Goal: Task Accomplishment & Management: Manage account settings

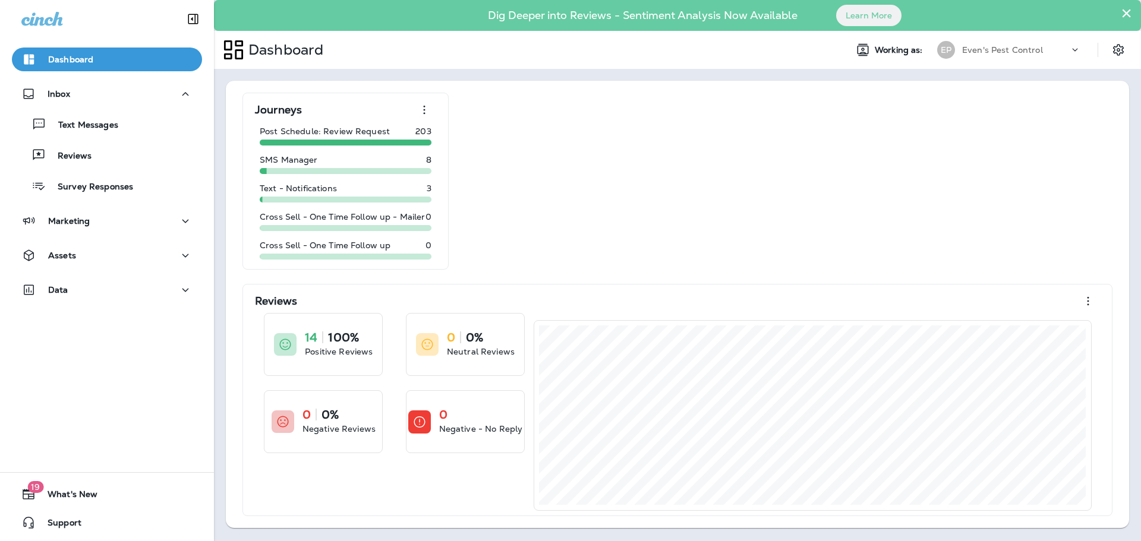
click at [885, 241] on div "Journeys Post Schedule: Review Request 203 SMS Manager 8 Text - Notifications 3…" at bounding box center [677, 305] width 879 height 424
click at [99, 223] on div "Marketing" at bounding box center [106, 221] width 171 height 15
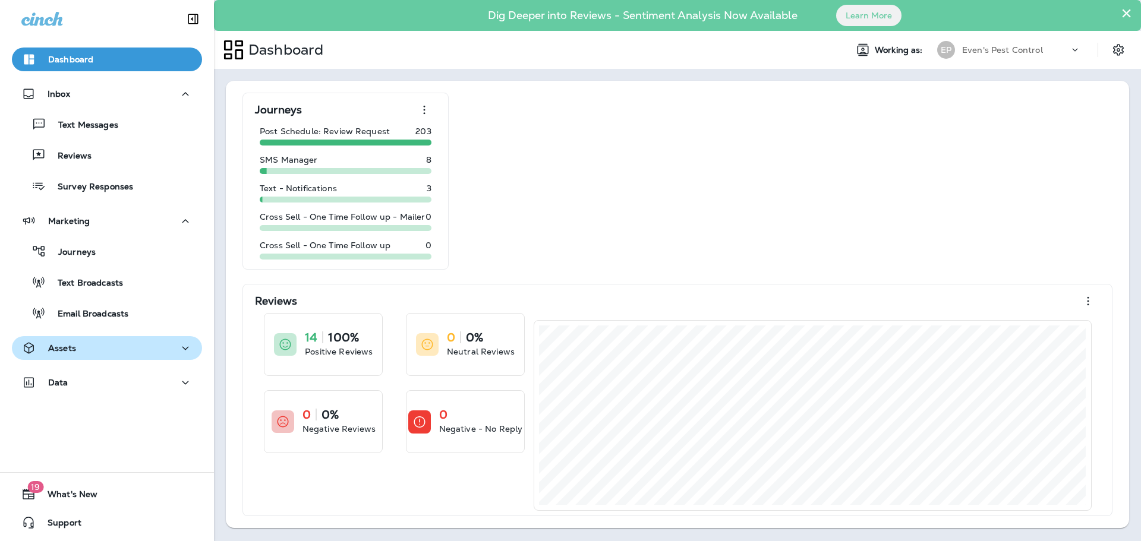
click at [100, 350] on div "Assets" at bounding box center [106, 348] width 171 height 15
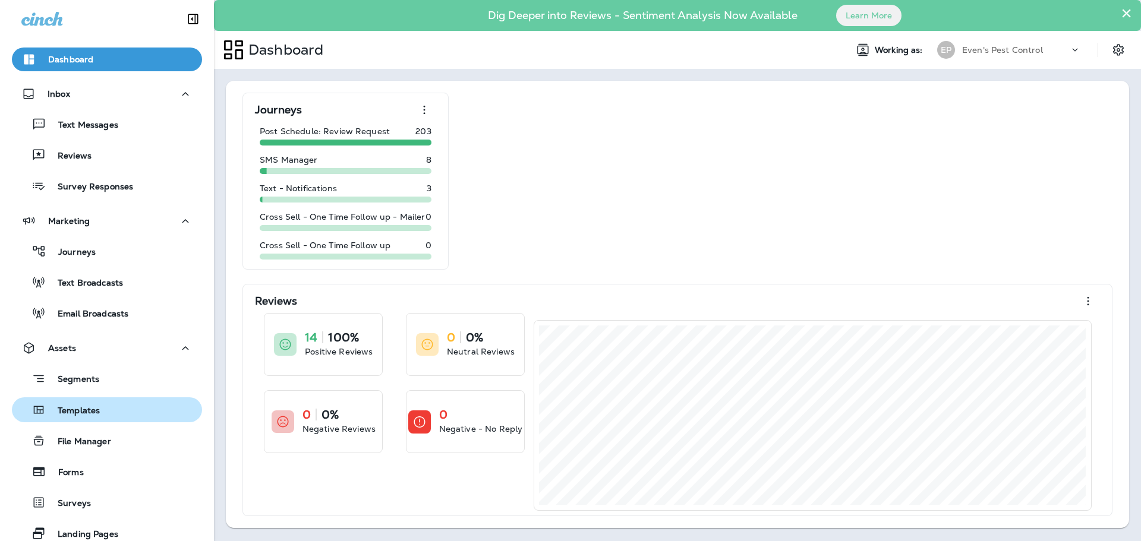
click at [119, 412] on div "Templates" at bounding box center [107, 410] width 181 height 18
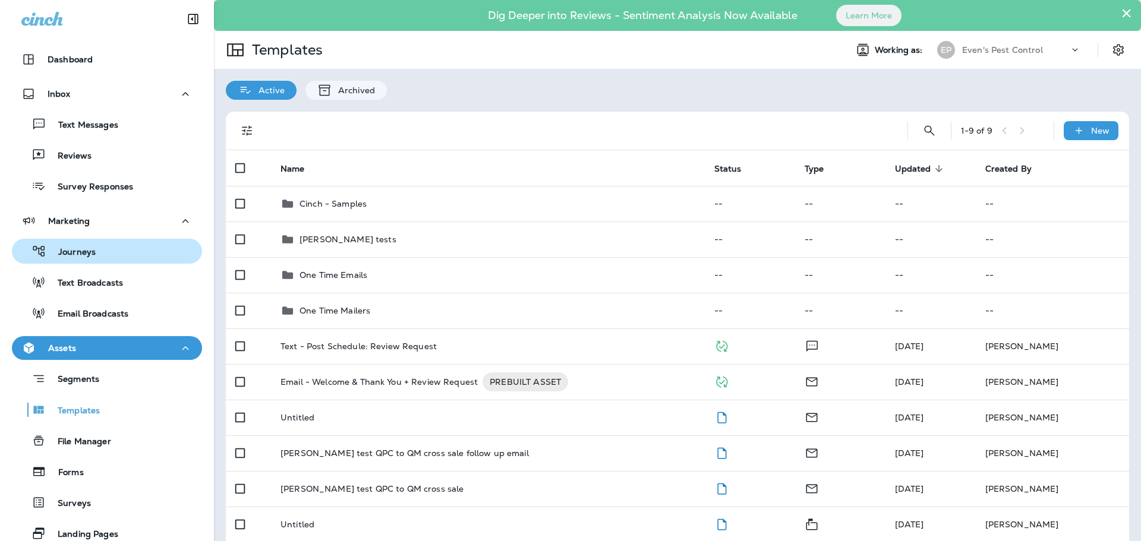
click at [104, 248] on div "Journeys" at bounding box center [107, 251] width 181 height 18
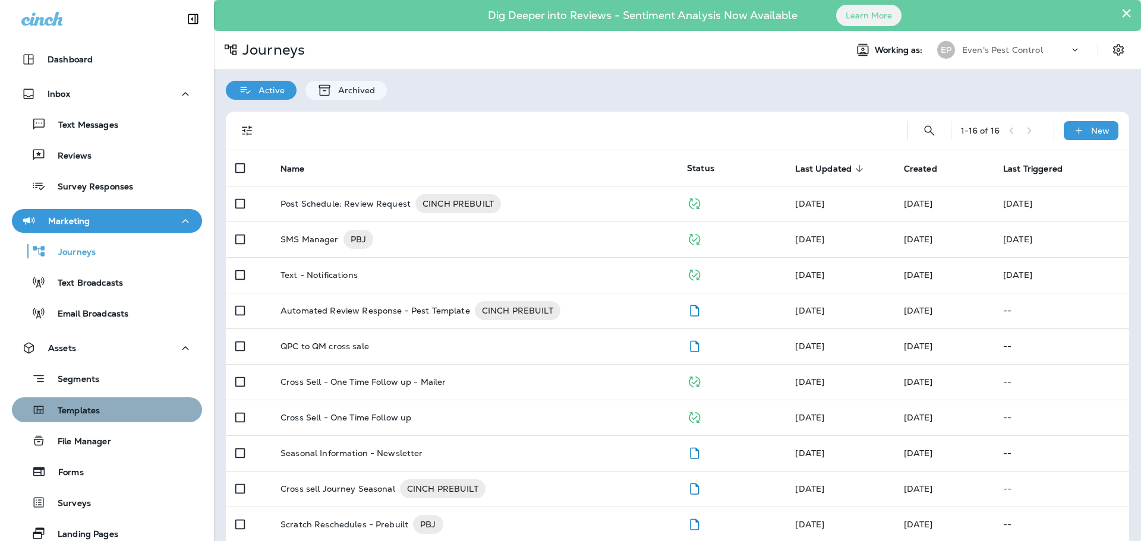
click at [108, 407] on div "Templates" at bounding box center [107, 410] width 181 height 18
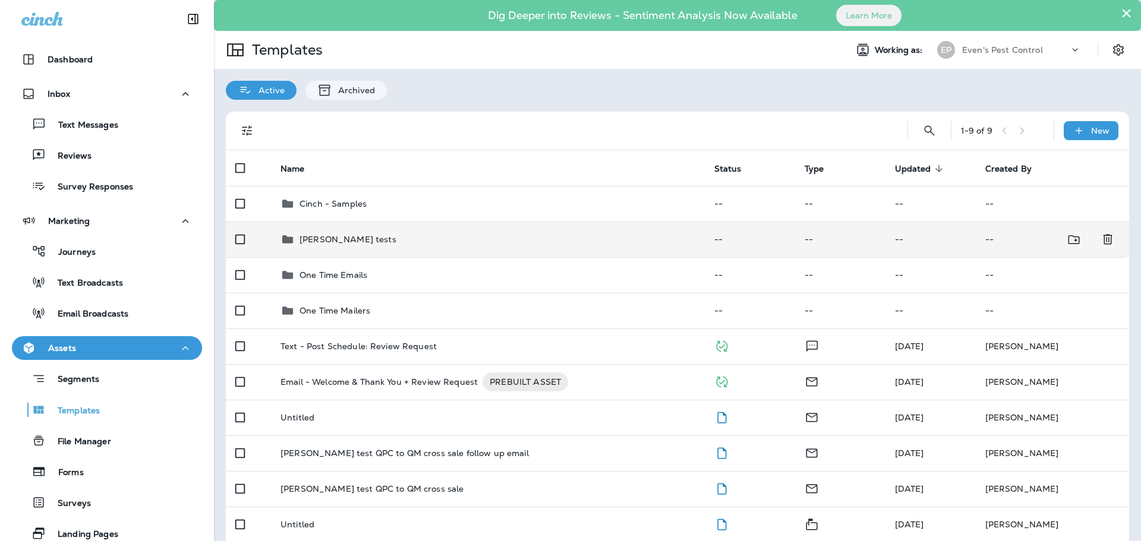
click at [346, 247] on td "[PERSON_NAME] tests" at bounding box center [488, 240] width 434 height 36
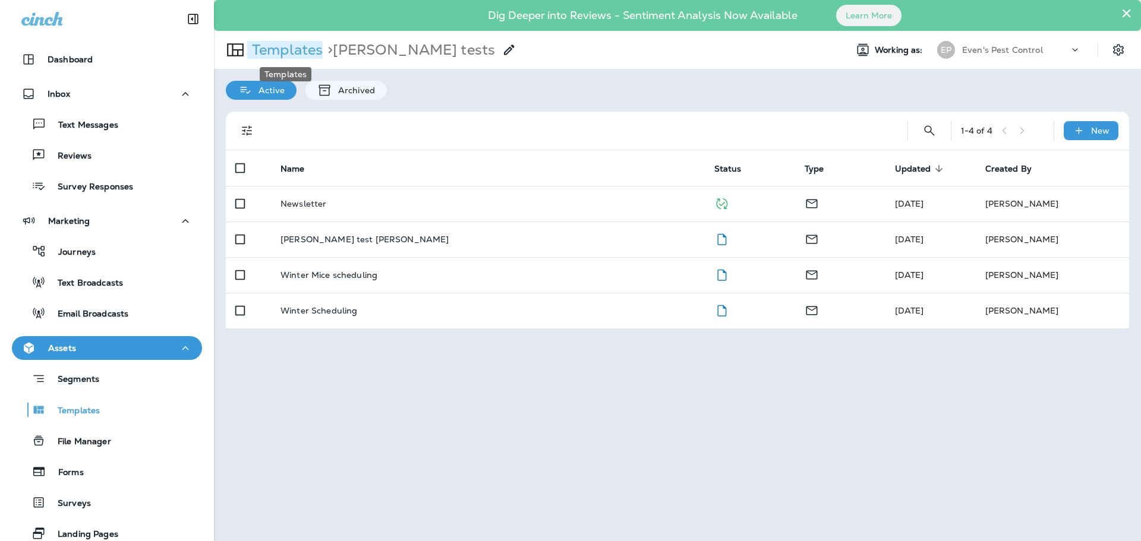
click at [305, 54] on p "Templates" at bounding box center [284, 50] width 75 height 18
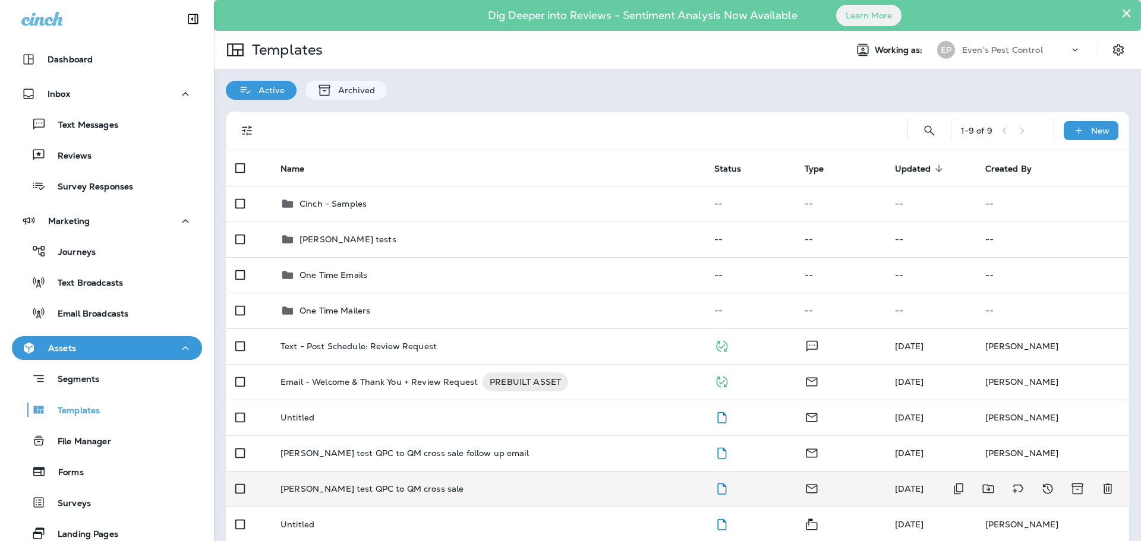
click at [428, 493] on div "[PERSON_NAME] test QPC to QM cross sale" at bounding box center [487, 489] width 415 height 10
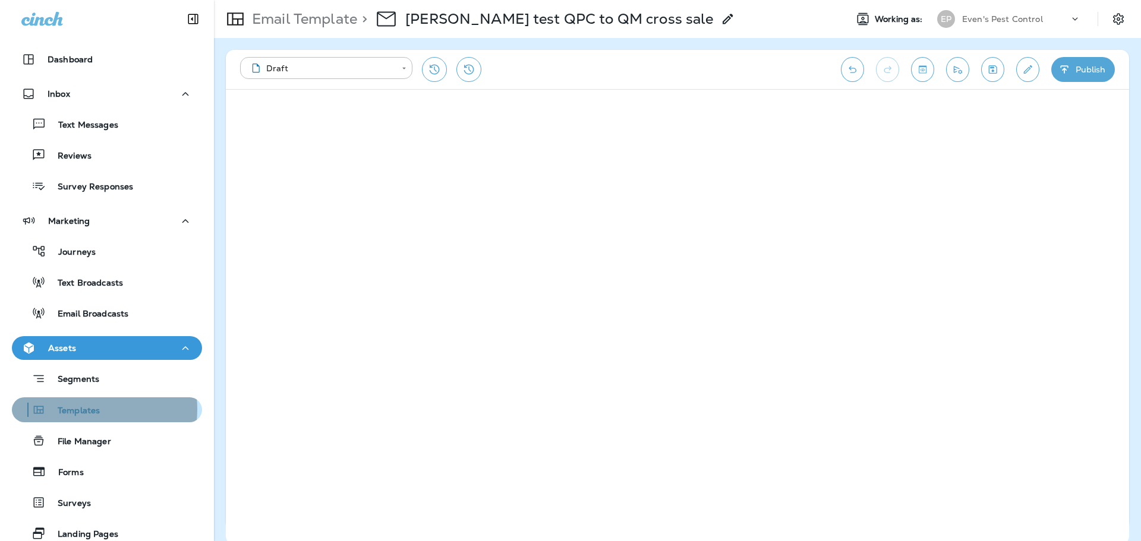
click at [80, 409] on p "Templates" at bounding box center [73, 411] width 54 height 11
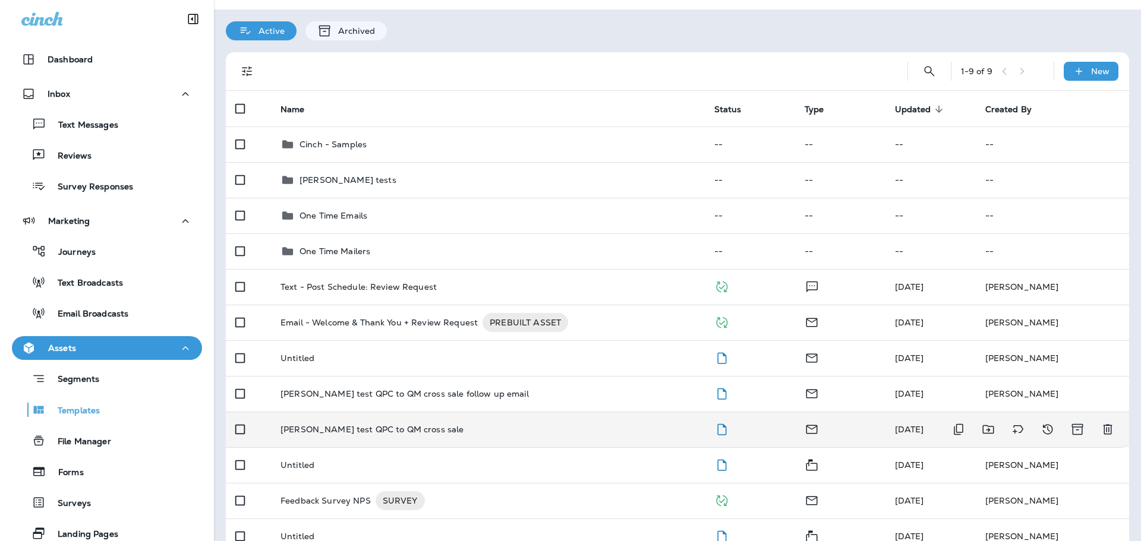
scroll to position [119, 0]
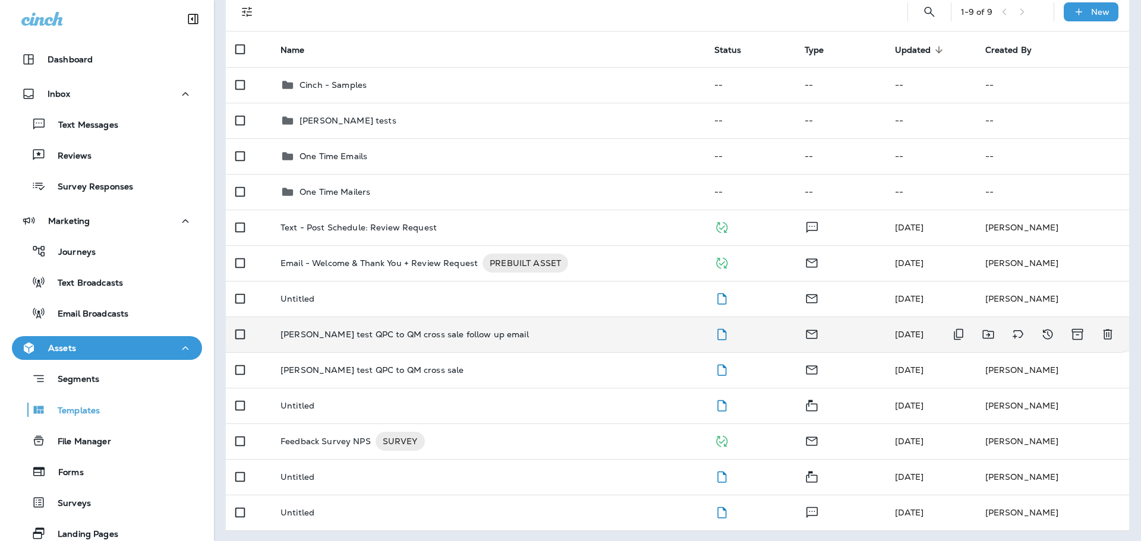
click at [527, 337] on div "[PERSON_NAME] test QPC to QM cross sale follow up email" at bounding box center [487, 335] width 415 height 10
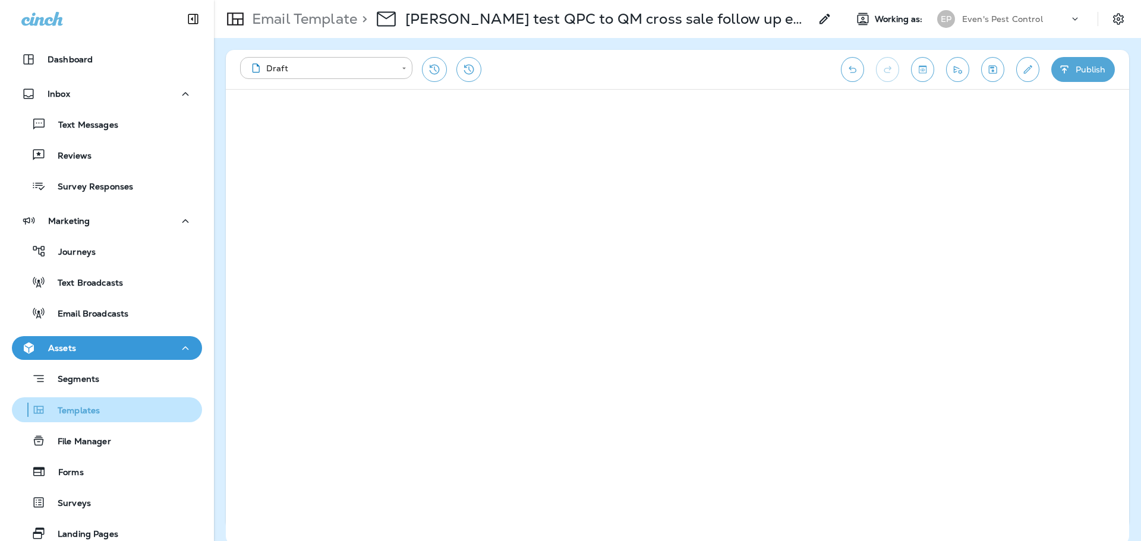
click at [85, 410] on p "Templates" at bounding box center [73, 411] width 54 height 11
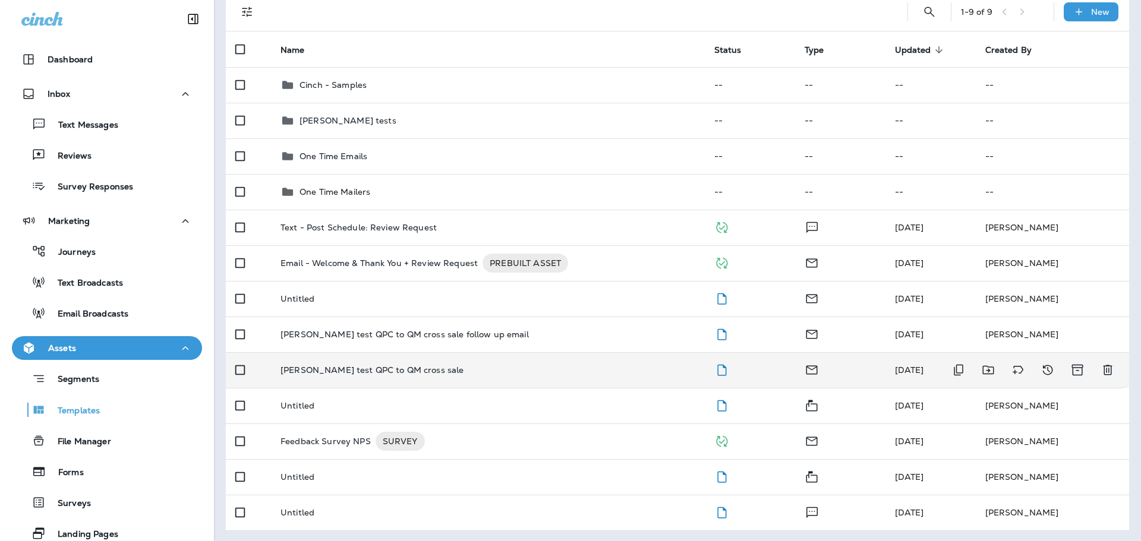
scroll to position [121, 0]
click at [348, 367] on p "[PERSON_NAME] test QPC to QM cross sale" at bounding box center [371, 369] width 183 height 10
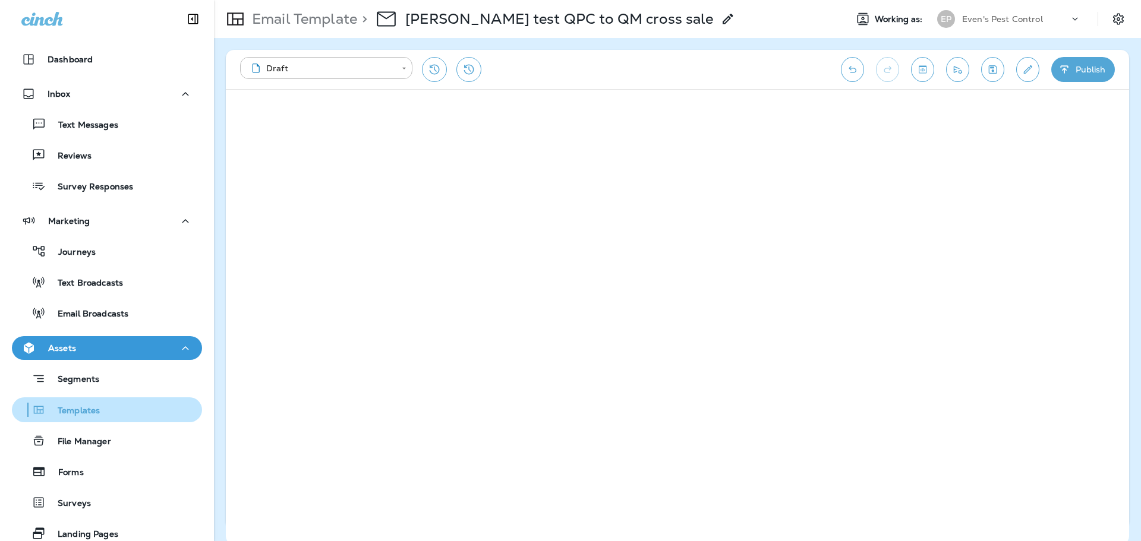
click at [71, 406] on p "Templates" at bounding box center [73, 411] width 54 height 11
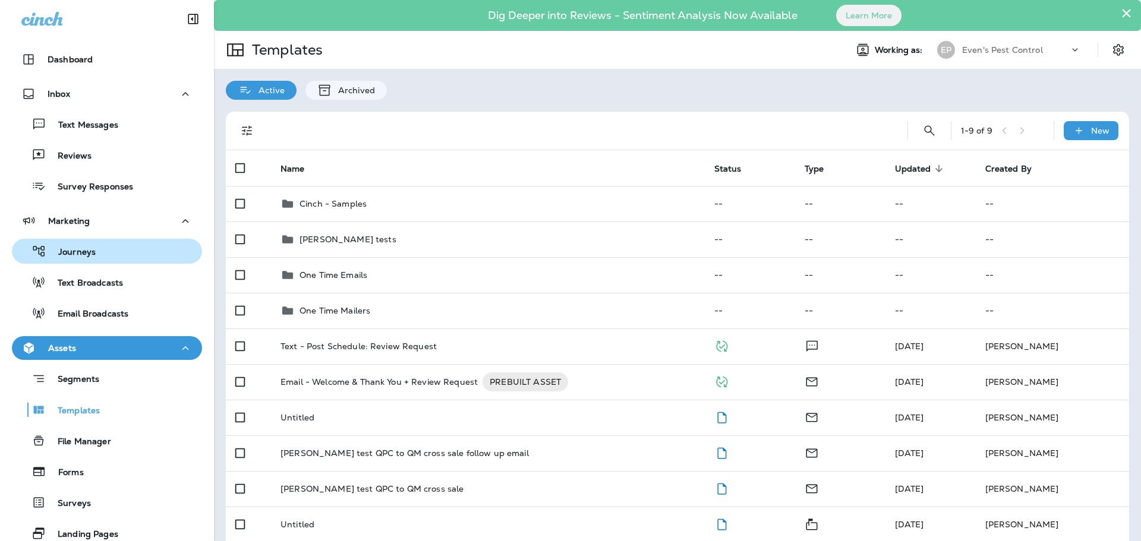
click at [112, 254] on div "Journeys" at bounding box center [107, 251] width 181 height 18
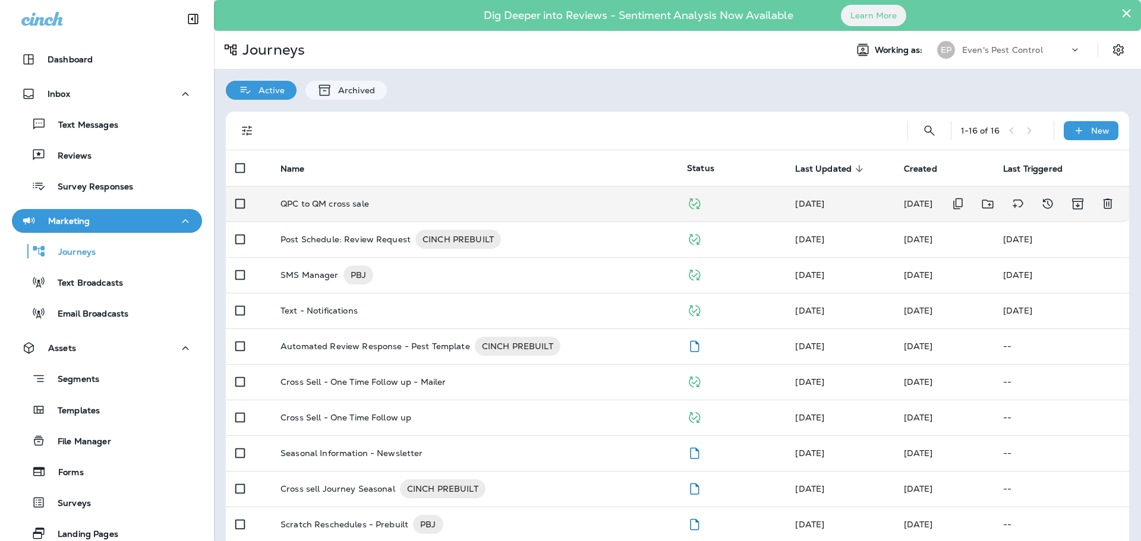
click at [399, 204] on div "QPC to QM cross sale" at bounding box center [473, 204] width 387 height 10
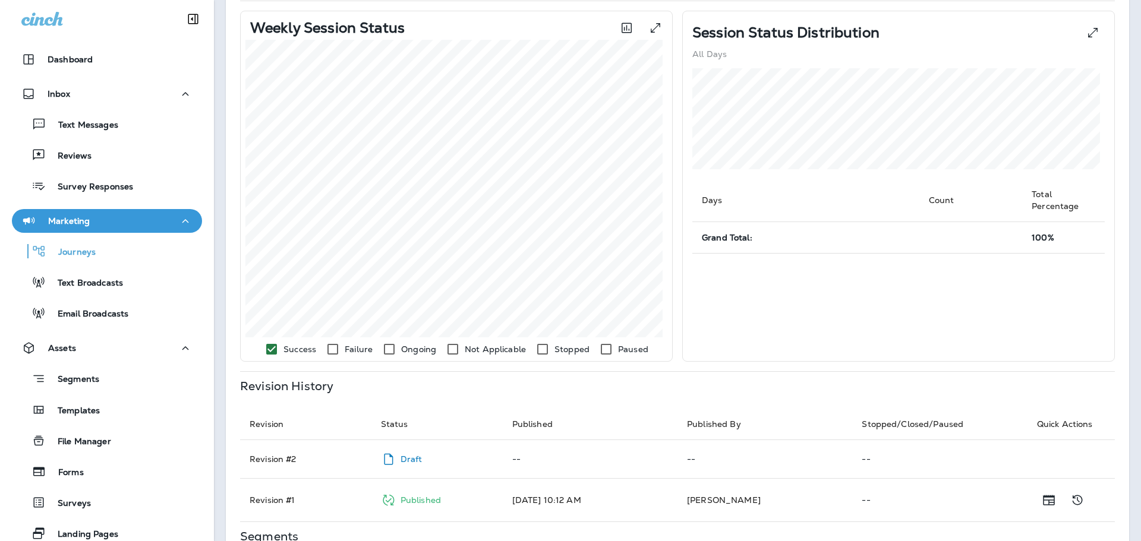
scroll to position [306, 0]
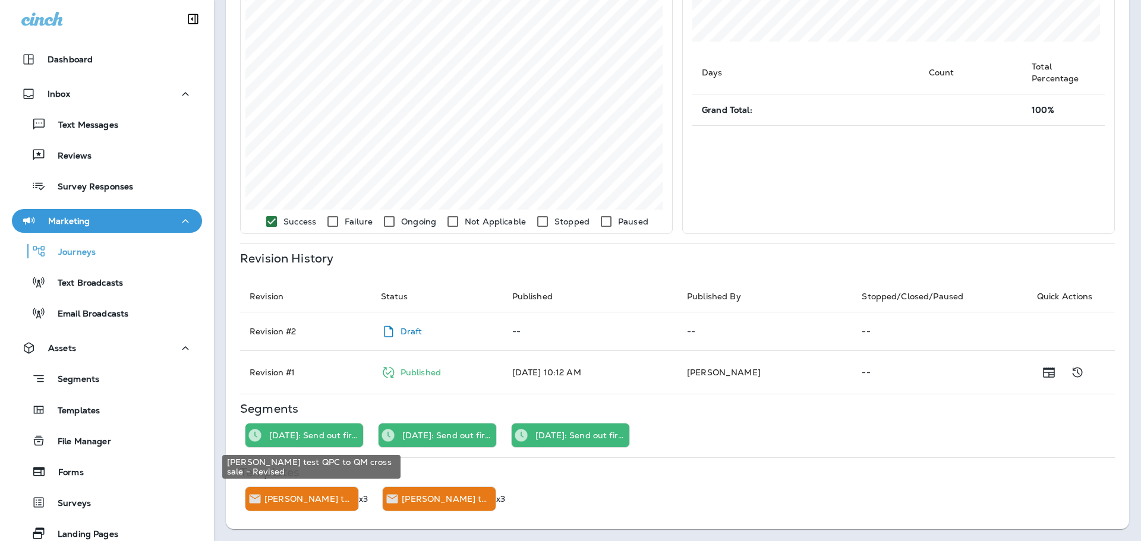
click at [311, 501] on p "[PERSON_NAME] test QPC to QM cross sale - Revised" at bounding box center [308, 499] width 89 height 10
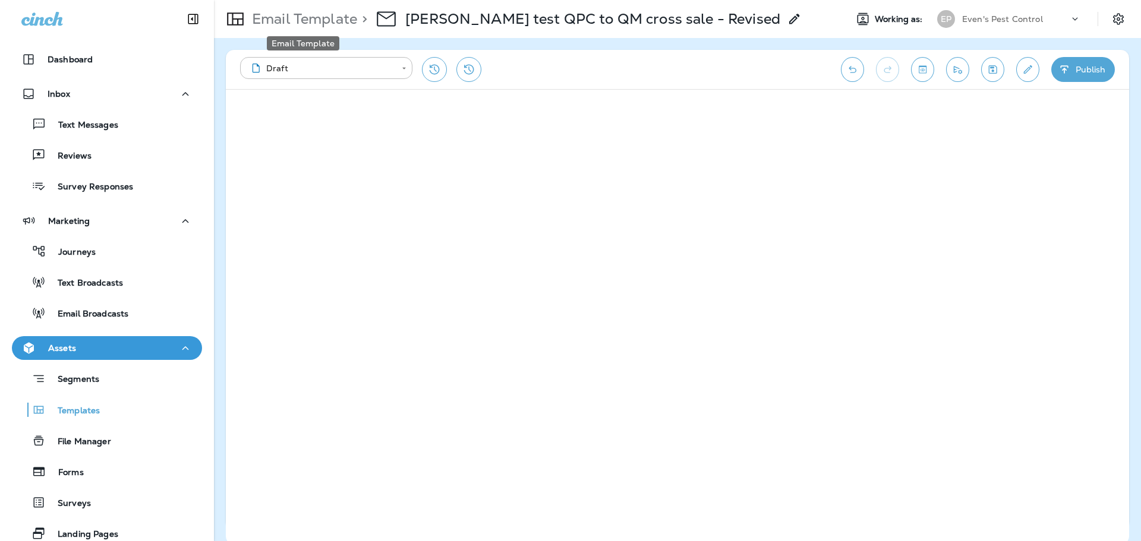
click at [338, 25] on p "Email Template" at bounding box center [302, 19] width 110 height 18
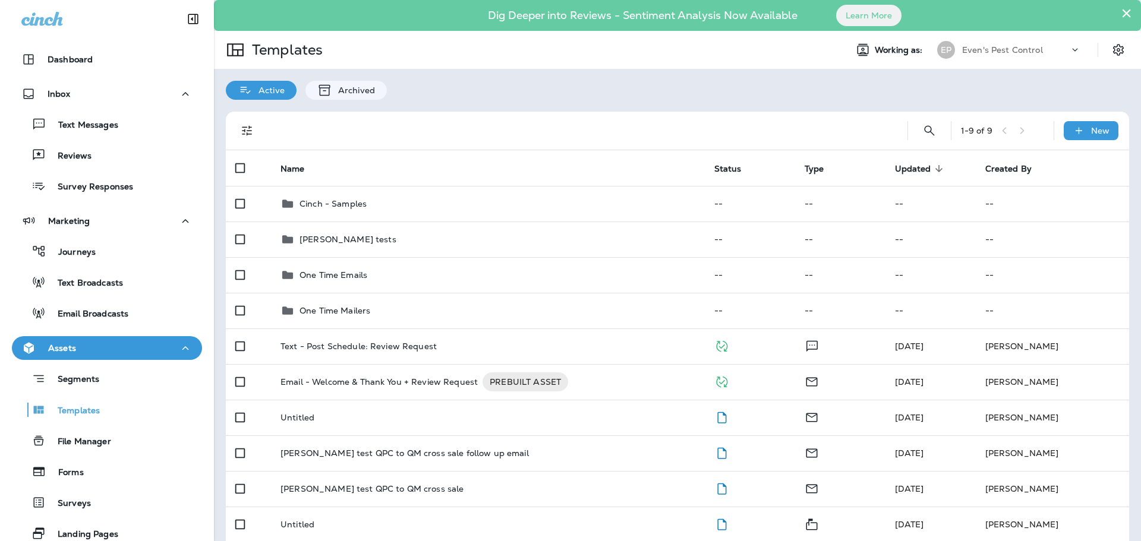
scroll to position [121, 0]
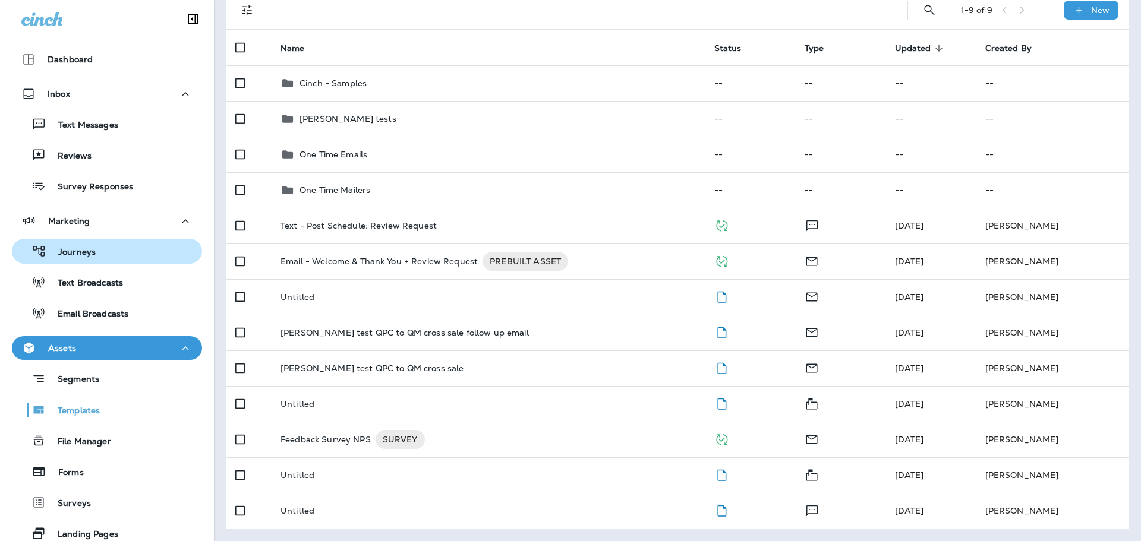
click at [88, 252] on p "Journeys" at bounding box center [70, 252] width 49 height 11
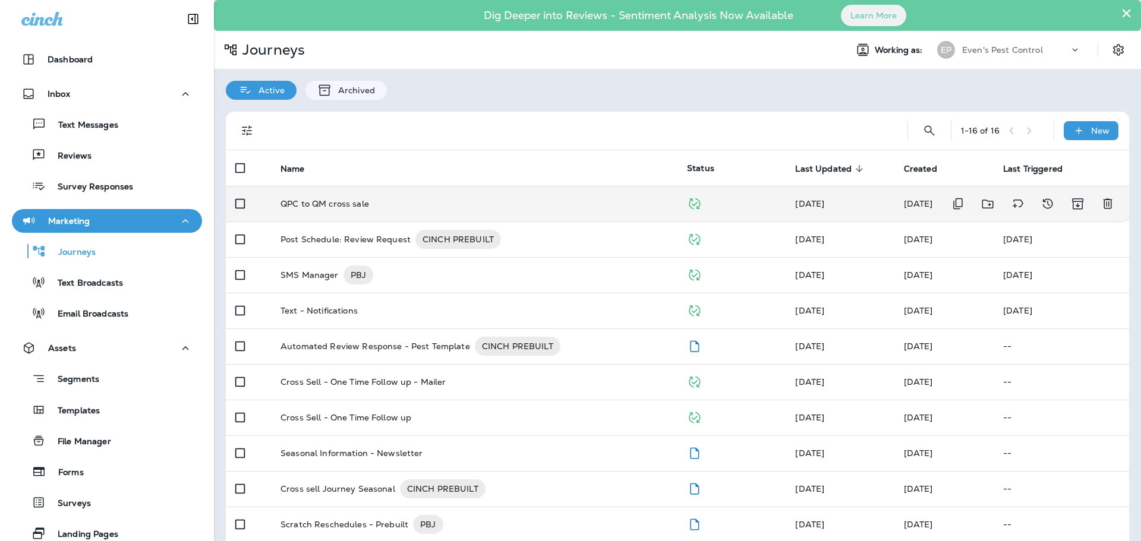
click at [345, 202] on p "QPC to QM cross sale" at bounding box center [324, 204] width 89 height 10
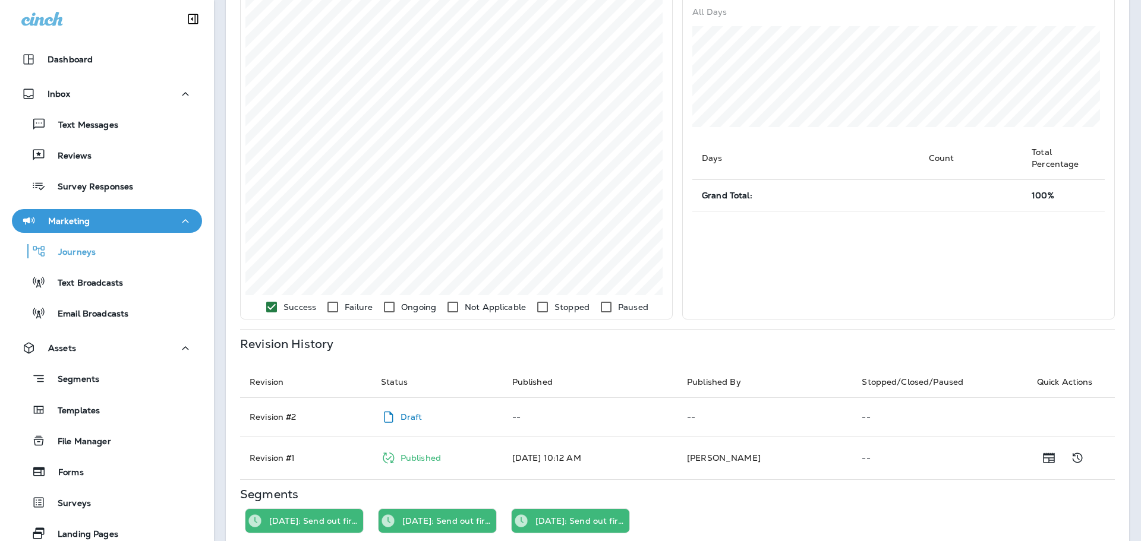
scroll to position [306, 0]
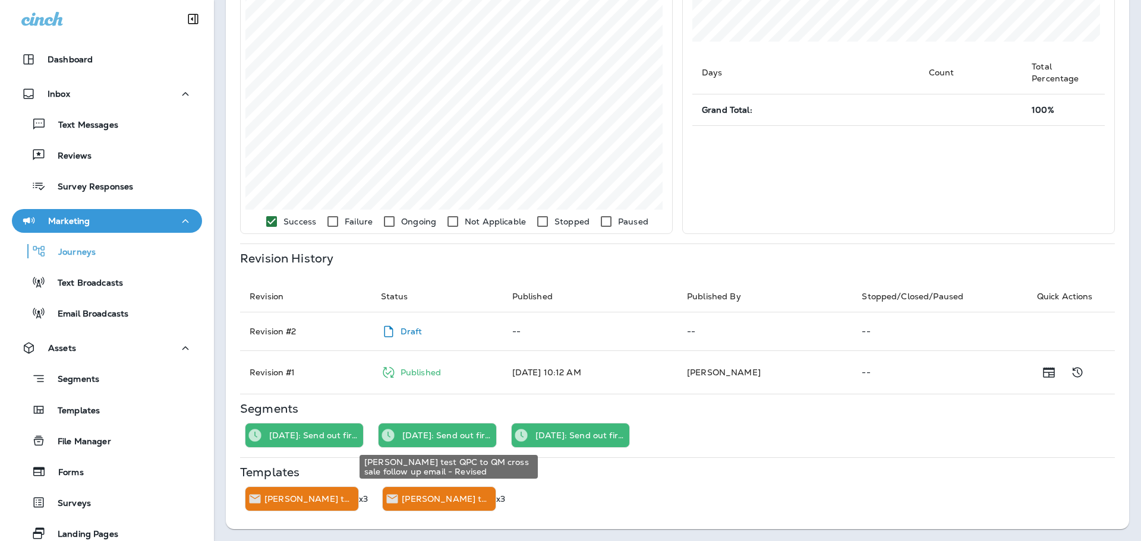
click at [448, 504] on p "[PERSON_NAME] test QPC to QM cross sale follow up email - Revised" at bounding box center [446, 499] width 89 height 10
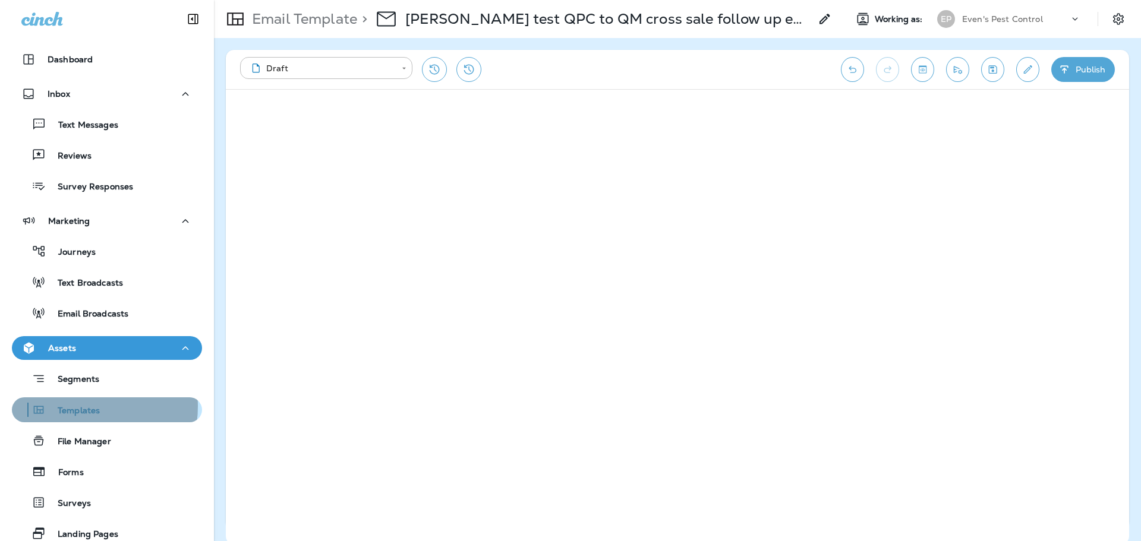
click at [77, 406] on p "Templates" at bounding box center [73, 411] width 54 height 11
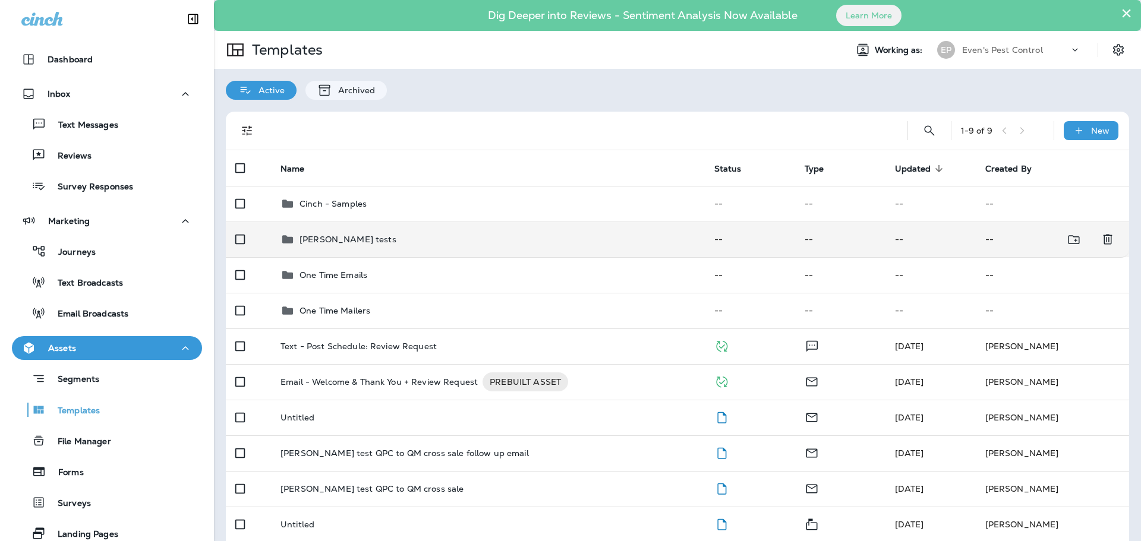
click at [401, 252] on td "[PERSON_NAME] tests" at bounding box center [488, 240] width 434 height 36
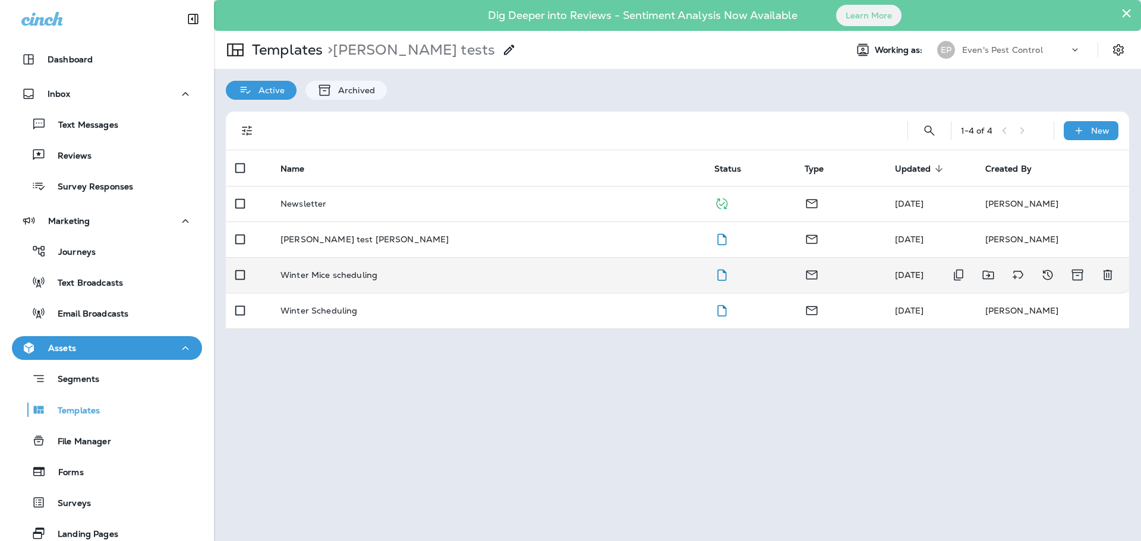
click at [479, 281] on td "Winter Mice scheduling" at bounding box center [488, 275] width 434 height 36
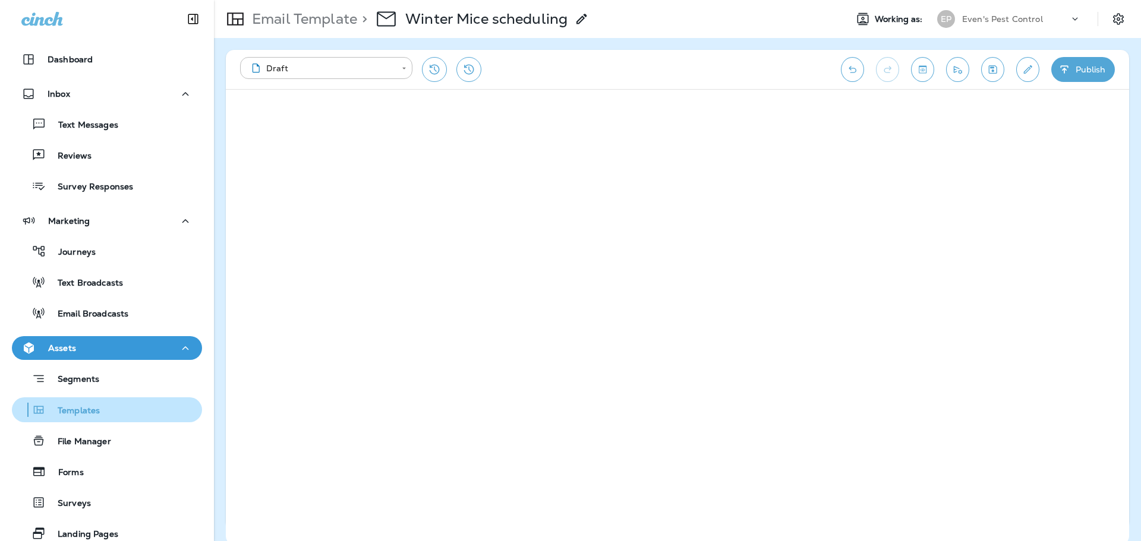
click at [83, 410] on p "Templates" at bounding box center [73, 411] width 54 height 11
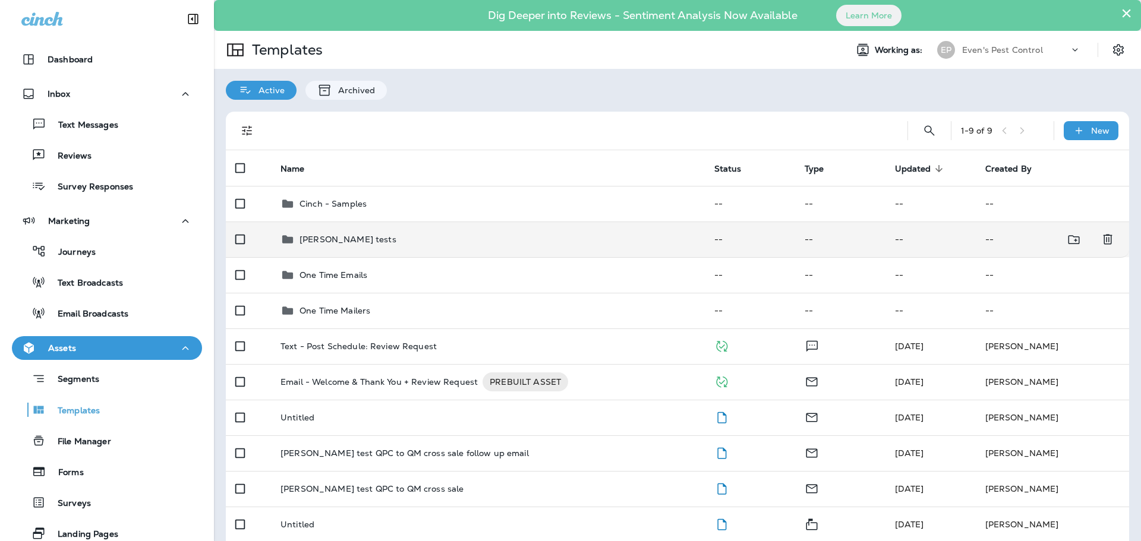
click at [342, 240] on p "[PERSON_NAME] tests" at bounding box center [347, 240] width 97 height 10
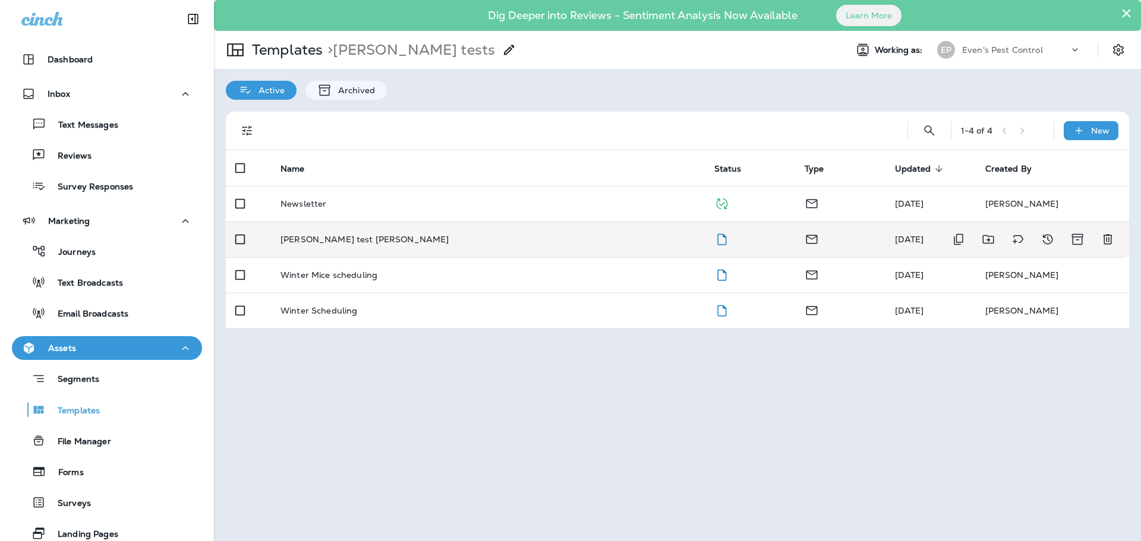
click at [364, 235] on p "[PERSON_NAME] test [PERSON_NAME]" at bounding box center [364, 240] width 168 height 10
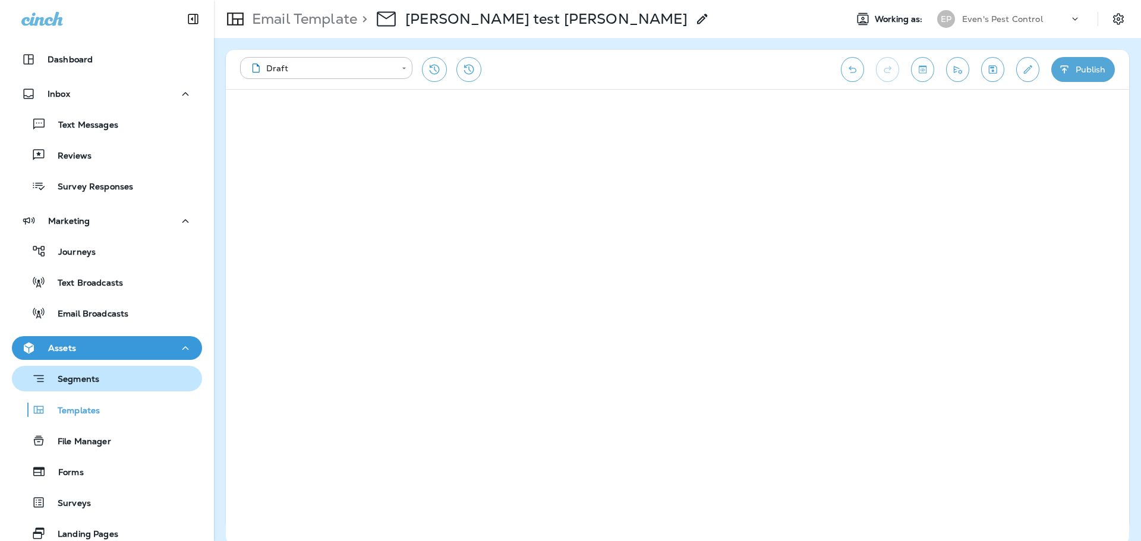
click at [112, 384] on div "Segments" at bounding box center [107, 379] width 181 height 18
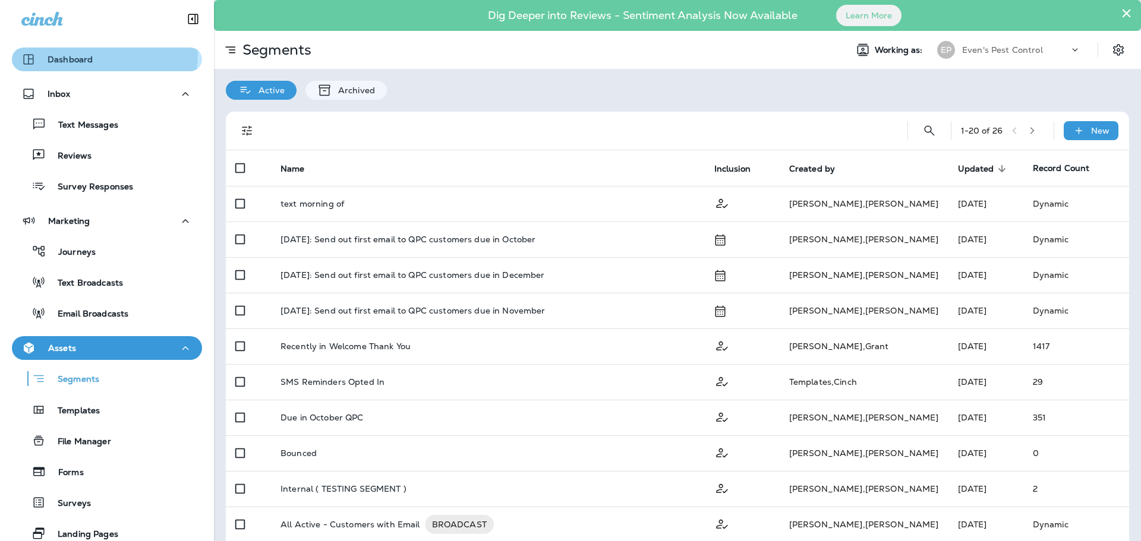
click at [94, 55] on div "Dashboard" at bounding box center [106, 59] width 171 height 14
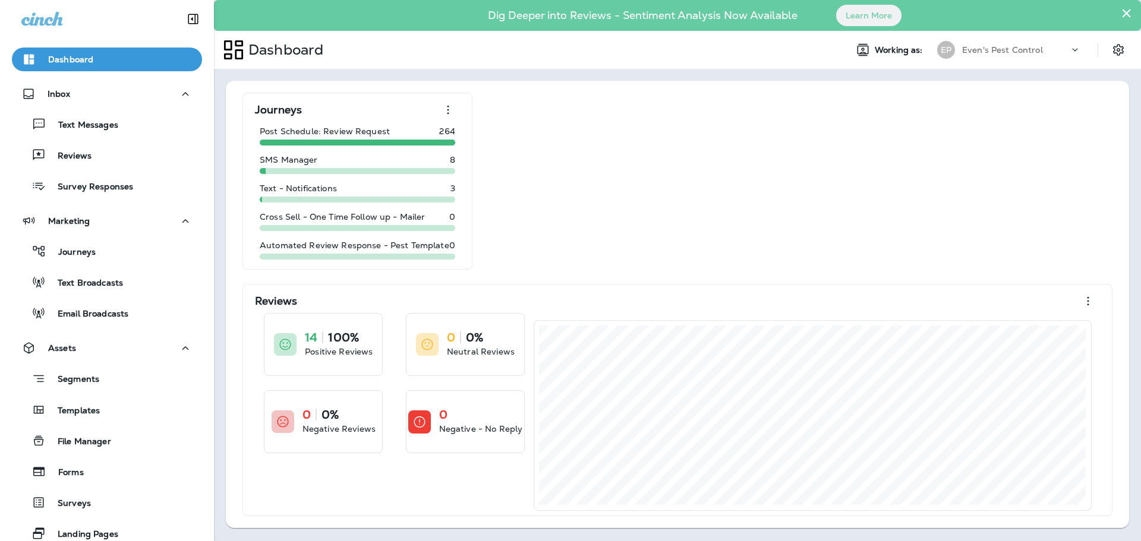
click at [980, 52] on p "Even's Pest Control" at bounding box center [1002, 50] width 81 height 10
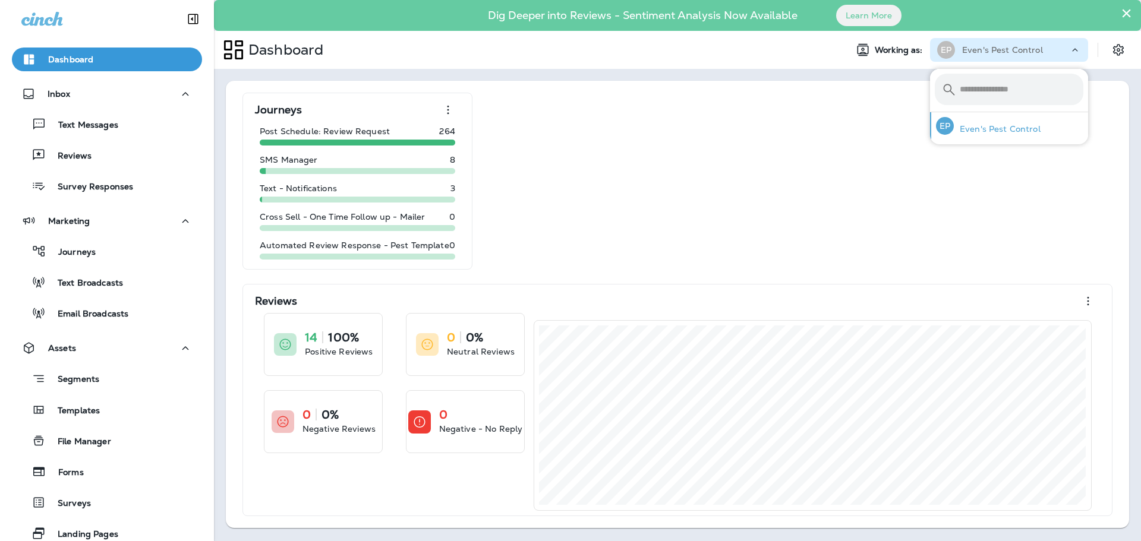
click at [1002, 131] on p "Even's Pest Control" at bounding box center [997, 129] width 87 height 10
click at [1024, 131] on p "Even's Pest Control" at bounding box center [997, 129] width 87 height 10
click at [1124, 50] on icon "Settings" at bounding box center [1118, 50] width 14 height 14
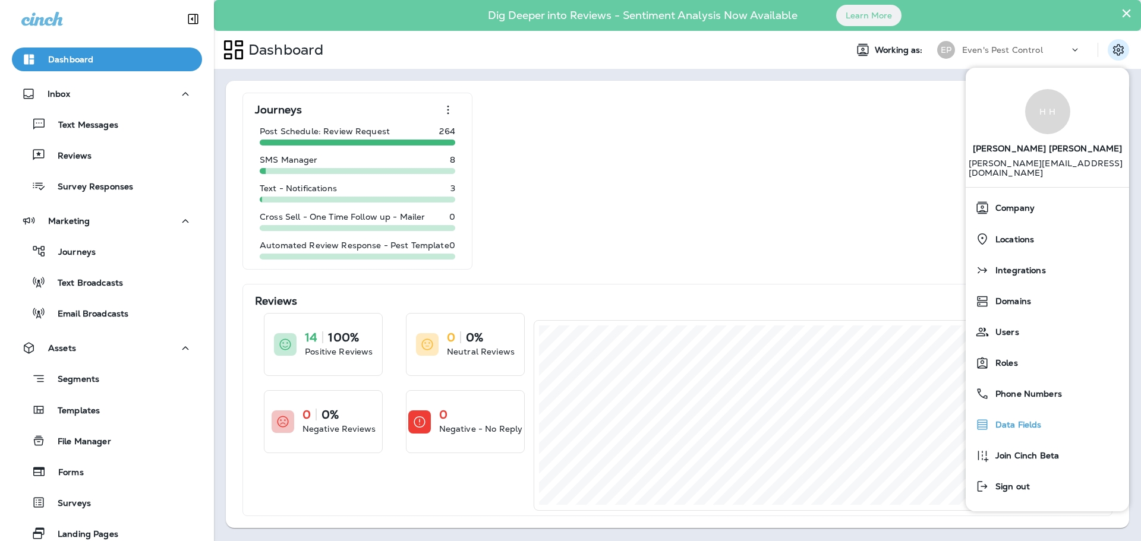
click at [1046, 418] on div "Data Fields" at bounding box center [1047, 425] width 154 height 24
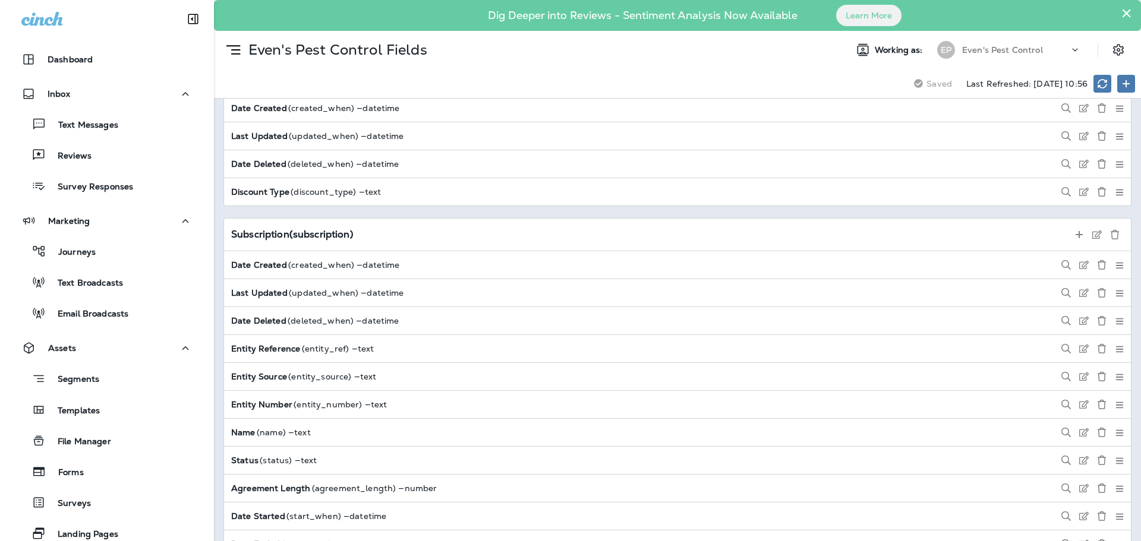
scroll to position [5763, 0]
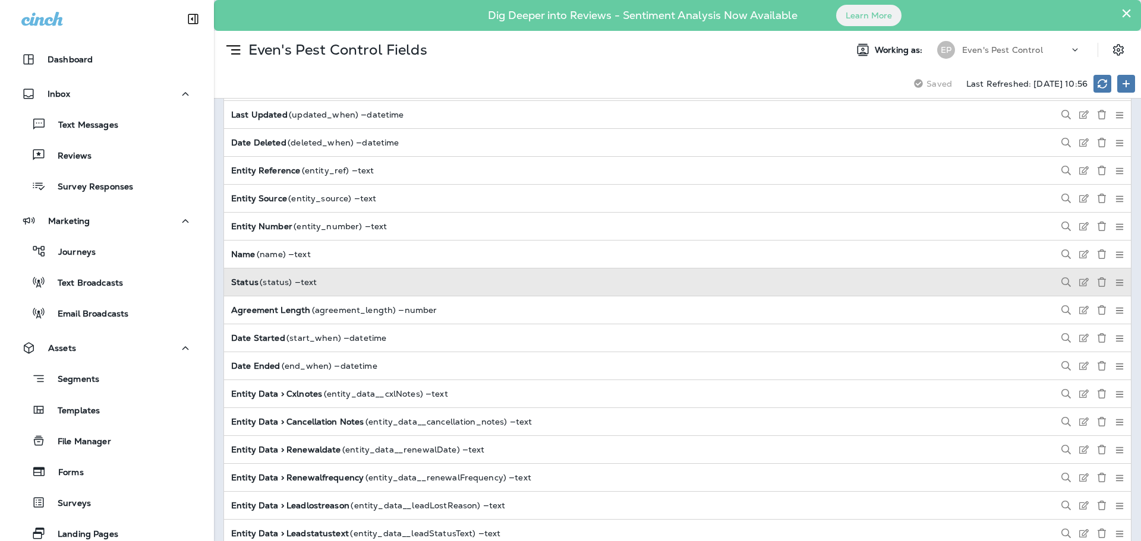
click at [298, 291] on div "Status ( status ) — text" at bounding box center [677, 282] width 907 height 27
click at [1079, 282] on icon at bounding box center [1084, 282] width 10 height 10
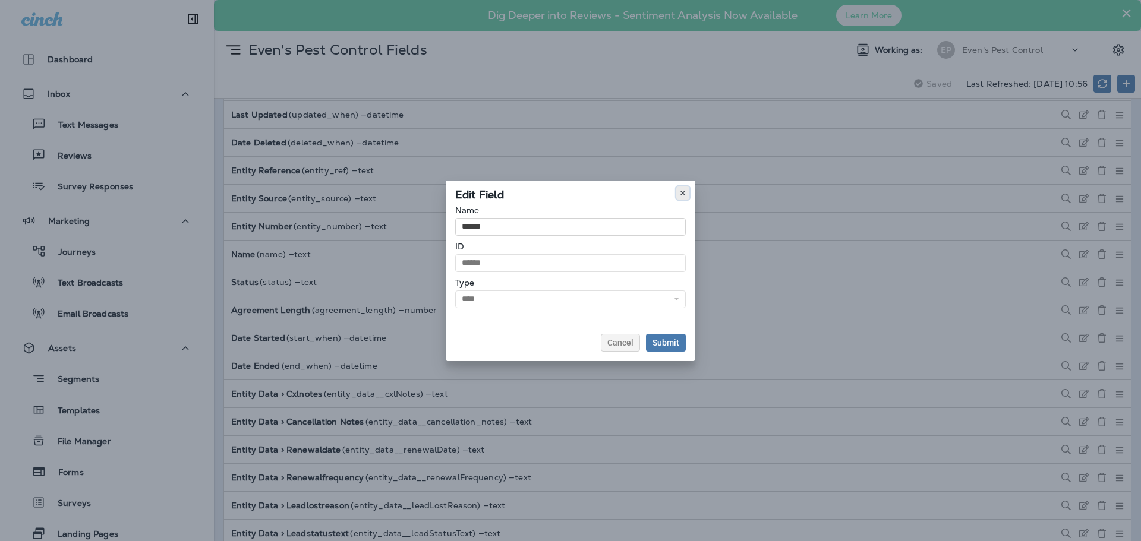
click at [684, 192] on icon at bounding box center [682, 193] width 7 height 7
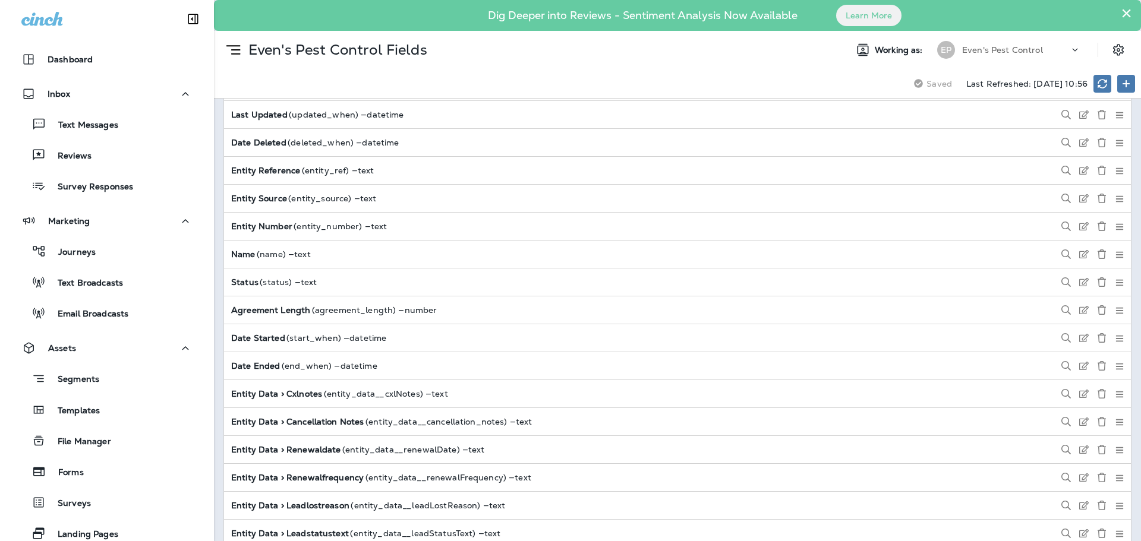
click at [264, 283] on div "Status ( status ) — text" at bounding box center [274, 282] width 86 height 10
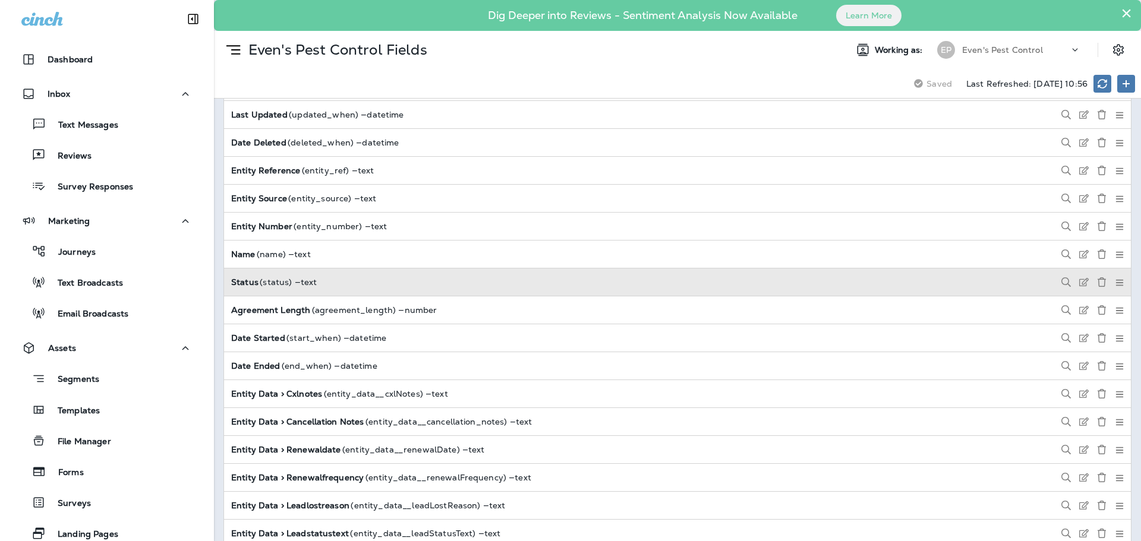
click at [248, 286] on strong "Status" at bounding box center [245, 282] width 29 height 10
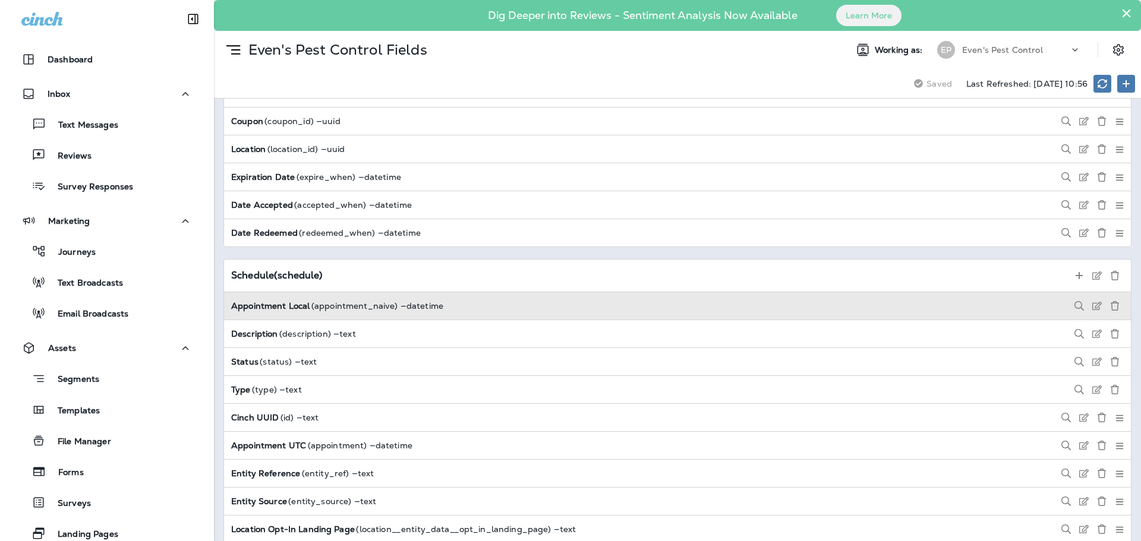
scroll to position [7010, 0]
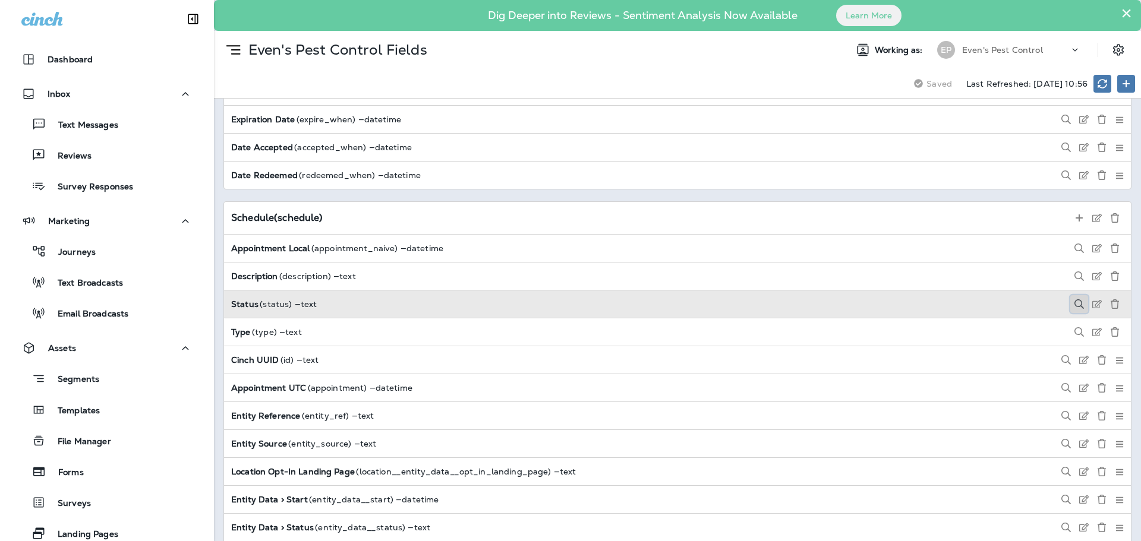
click at [1074, 305] on use at bounding box center [1079, 304] width 10 height 10
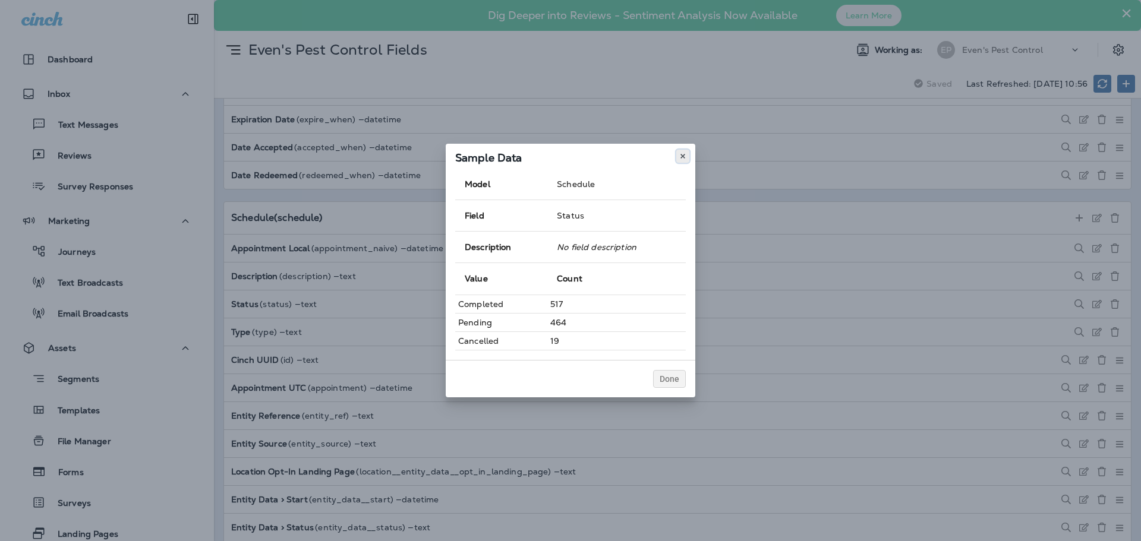
click at [683, 158] on icon at bounding box center [682, 156] width 7 height 7
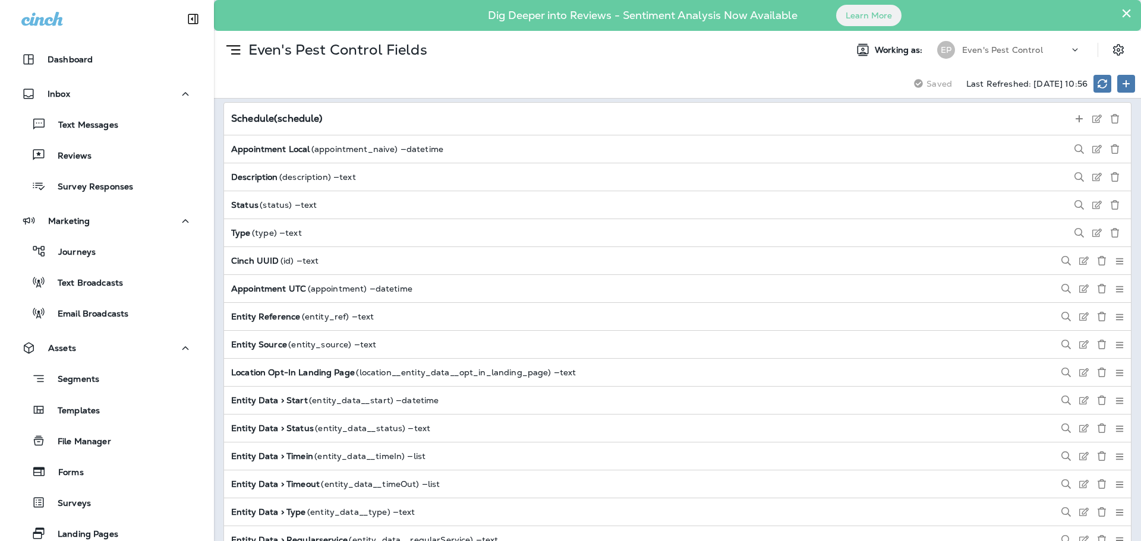
scroll to position [7129, 0]
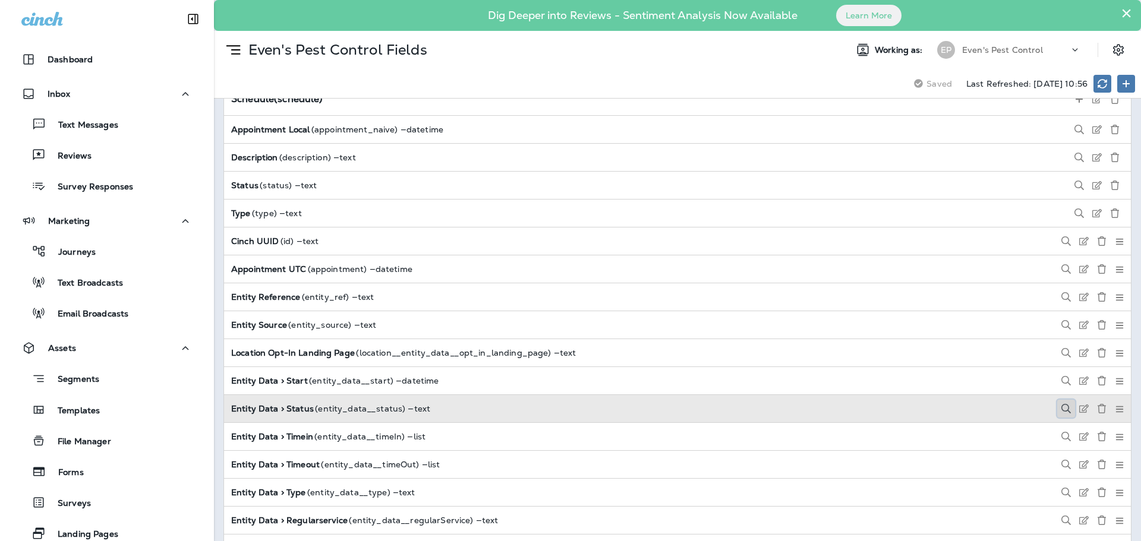
click at [1058, 413] on button at bounding box center [1066, 409] width 18 height 18
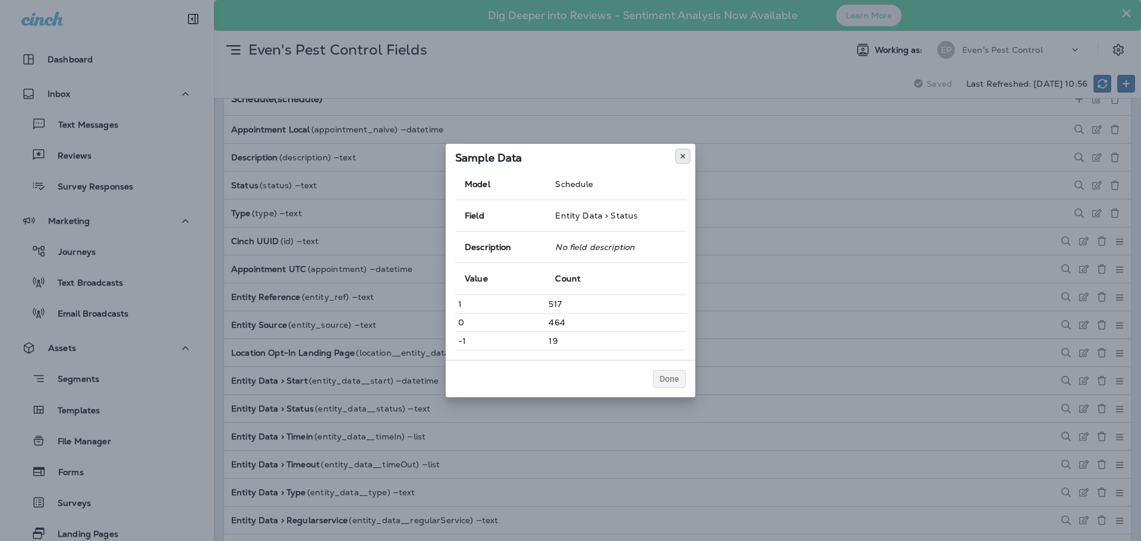
click at [681, 158] on use at bounding box center [682, 156] width 4 height 5
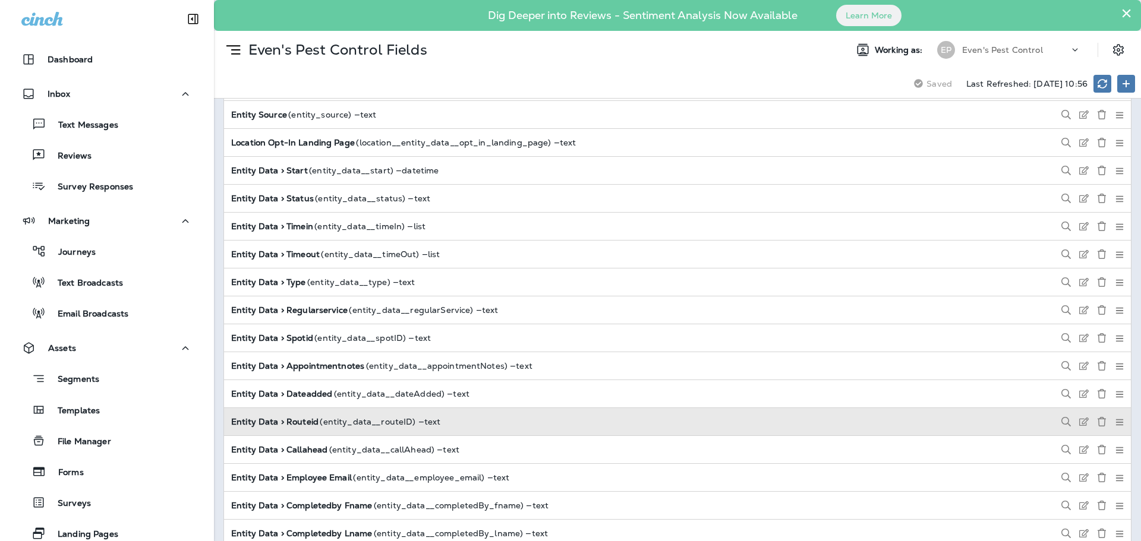
scroll to position [7367, 0]
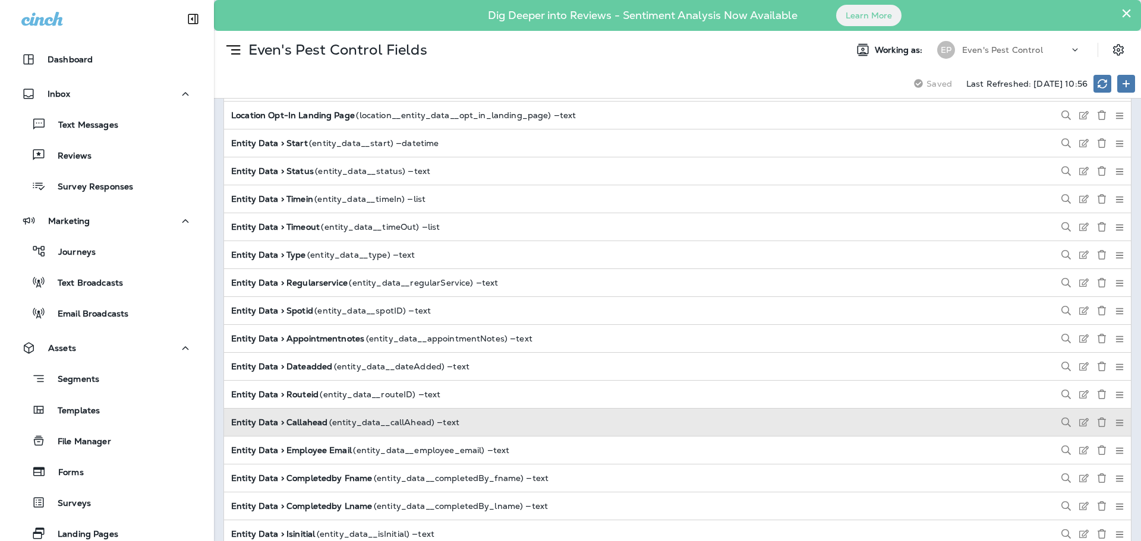
click at [278, 425] on strong "Entity Data > Callahead" at bounding box center [280, 423] width 98 height 10
click at [1061, 425] on icon at bounding box center [1066, 423] width 10 height 10
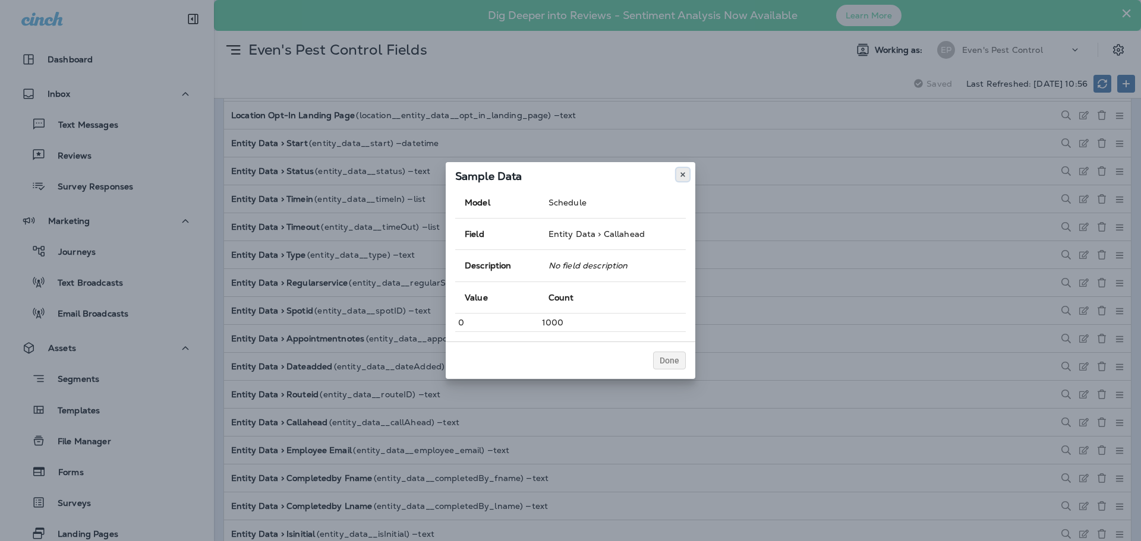
click at [684, 175] on icon at bounding box center [682, 174] width 7 height 7
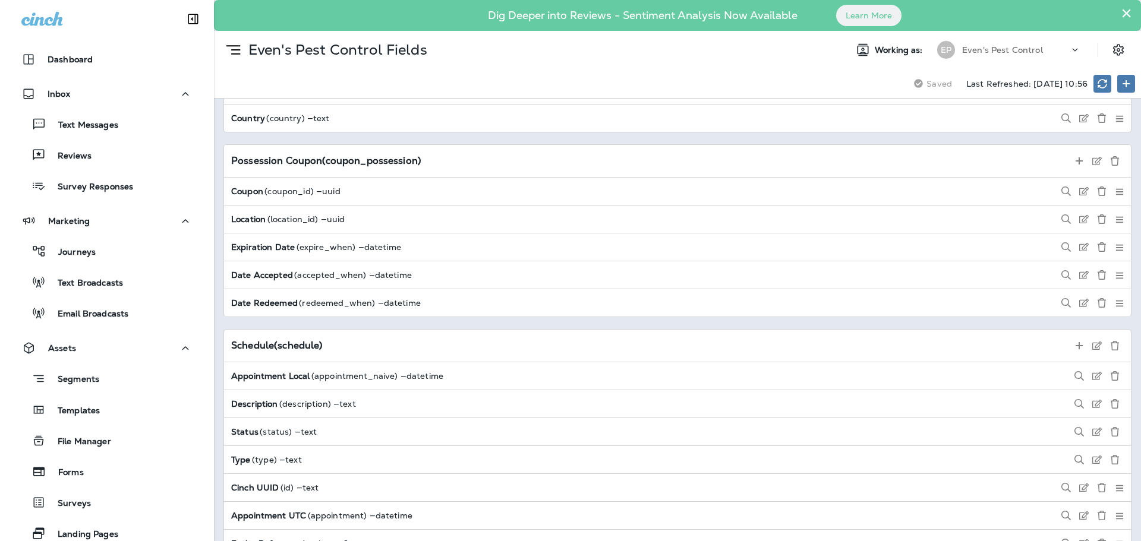
scroll to position [6892, 0]
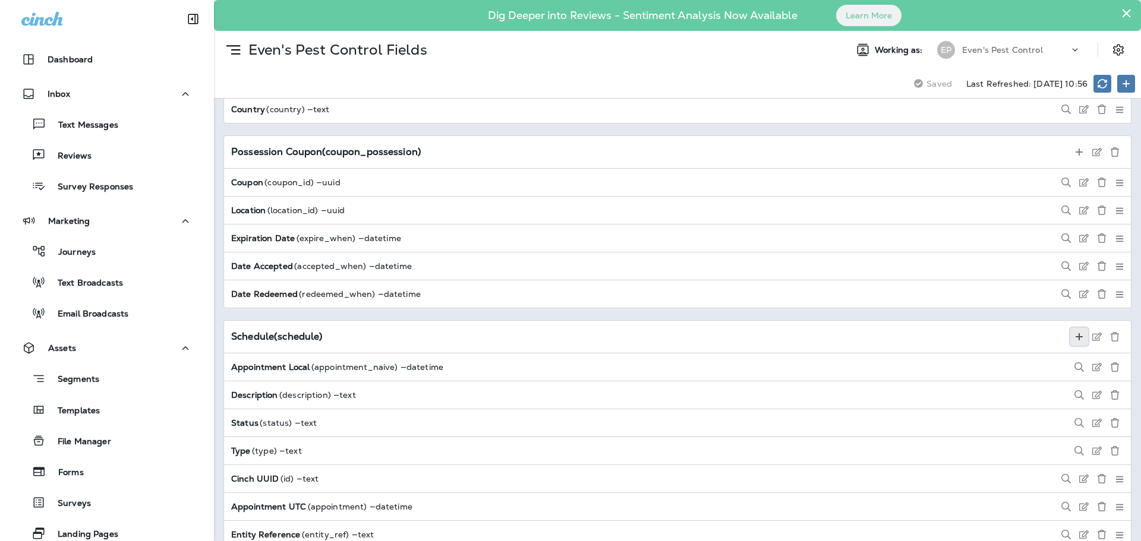
click at [1075, 336] on button at bounding box center [1079, 337] width 18 height 18
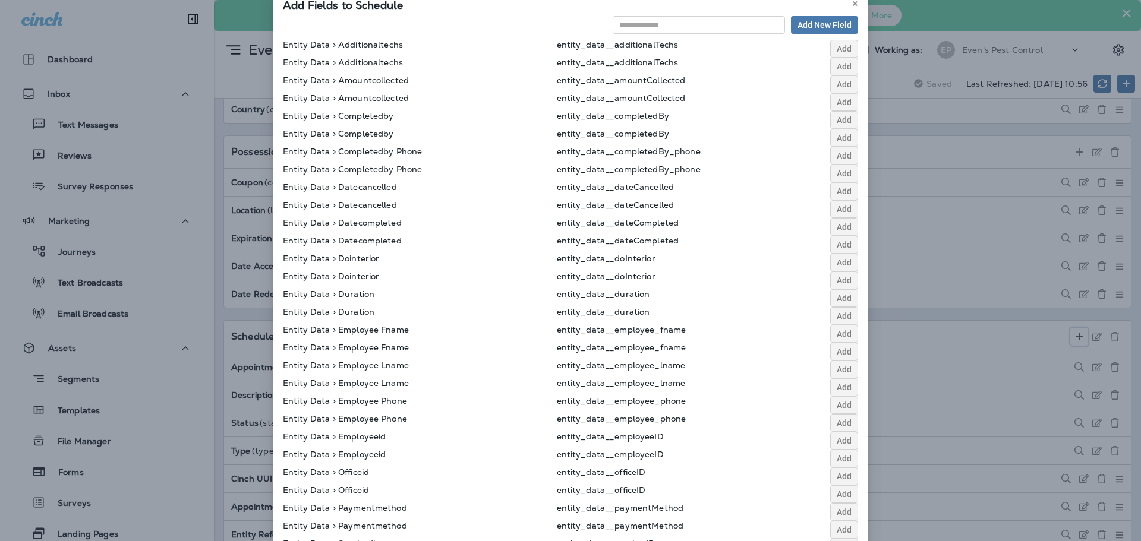
scroll to position [0, 0]
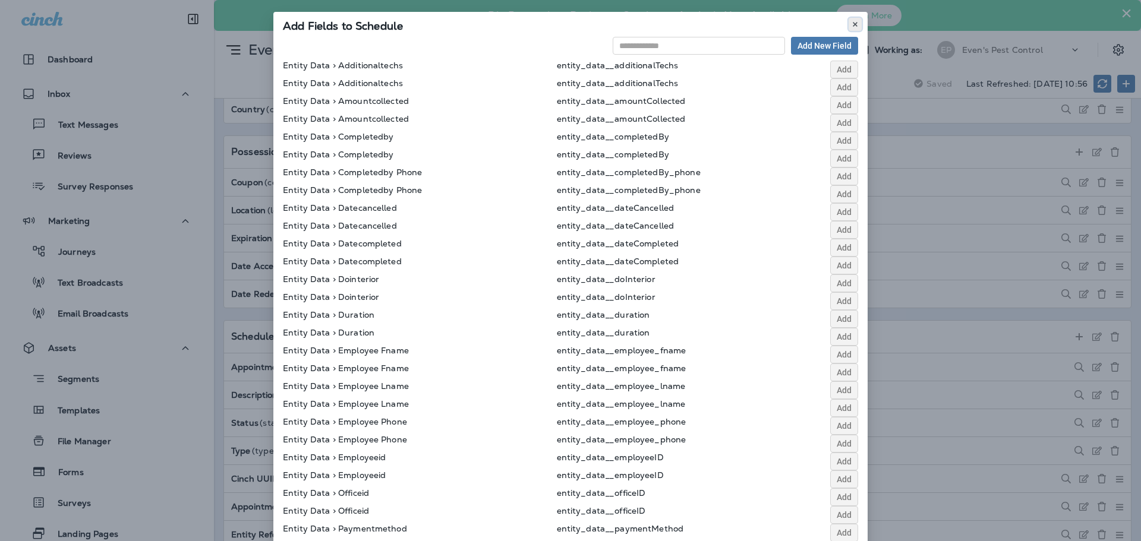
click at [851, 23] on icon at bounding box center [854, 24] width 7 height 7
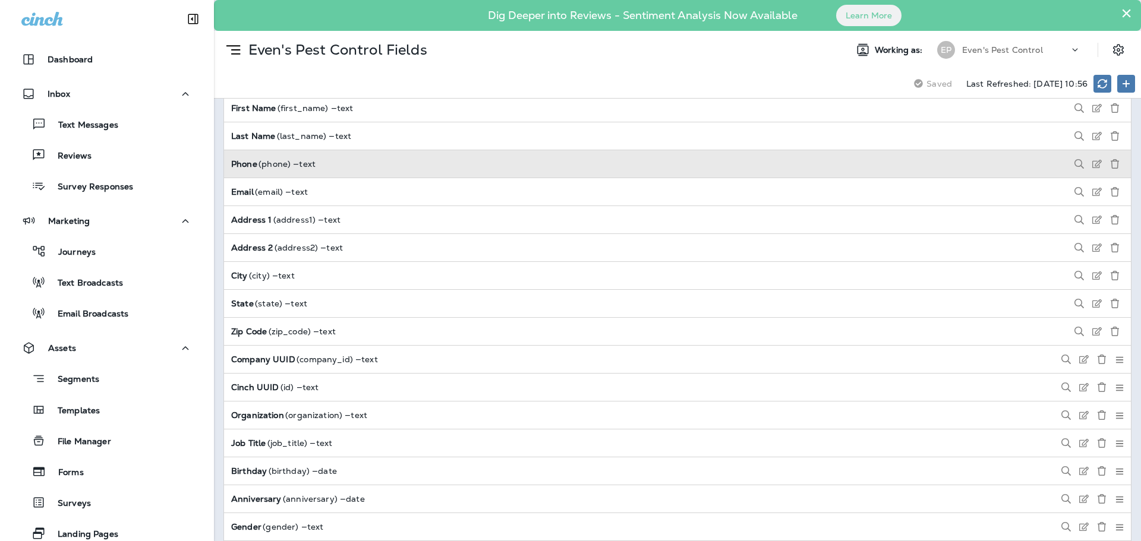
scroll to position [1129, 0]
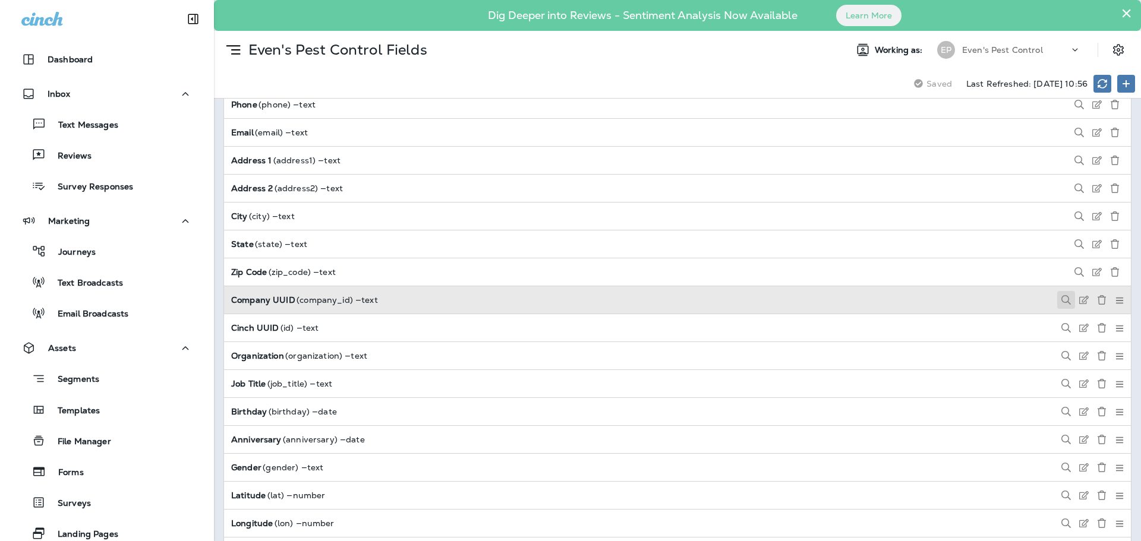
click at [1061, 304] on icon at bounding box center [1066, 300] width 10 height 10
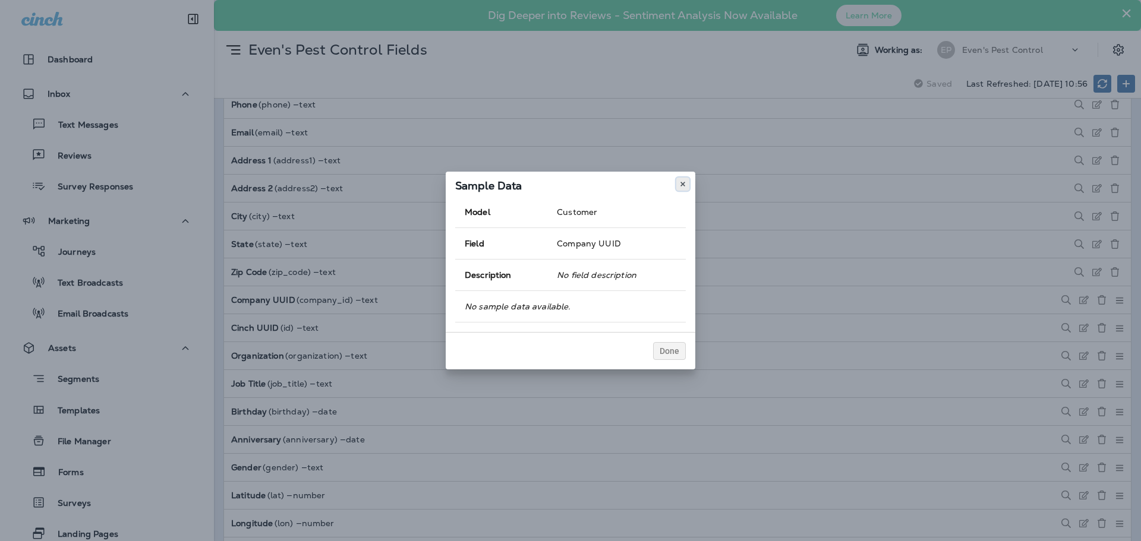
click at [686, 183] on button at bounding box center [682, 184] width 13 height 13
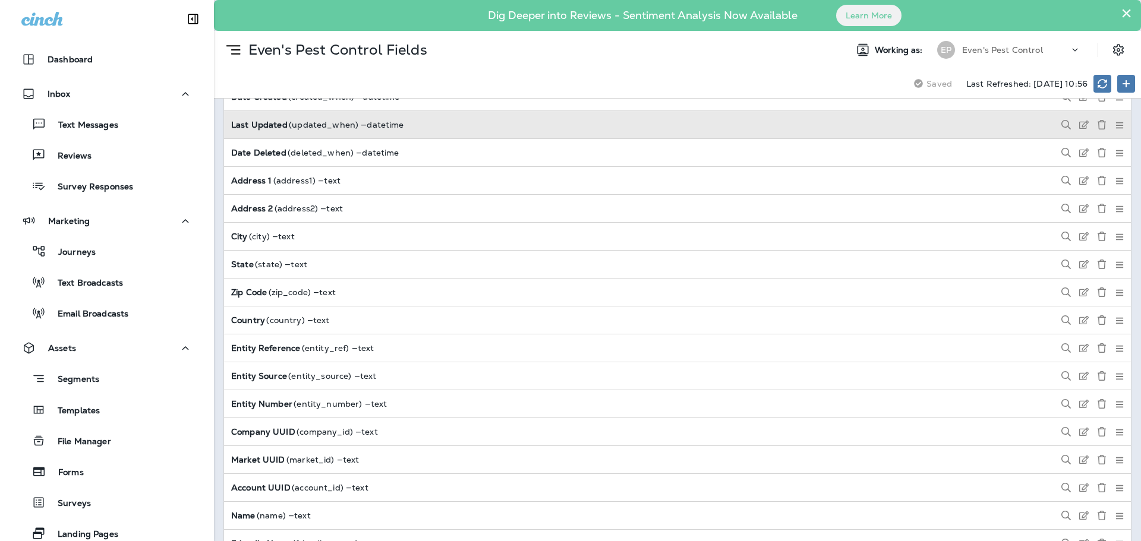
scroll to position [0, 0]
